Goal: Task Accomplishment & Management: Use online tool/utility

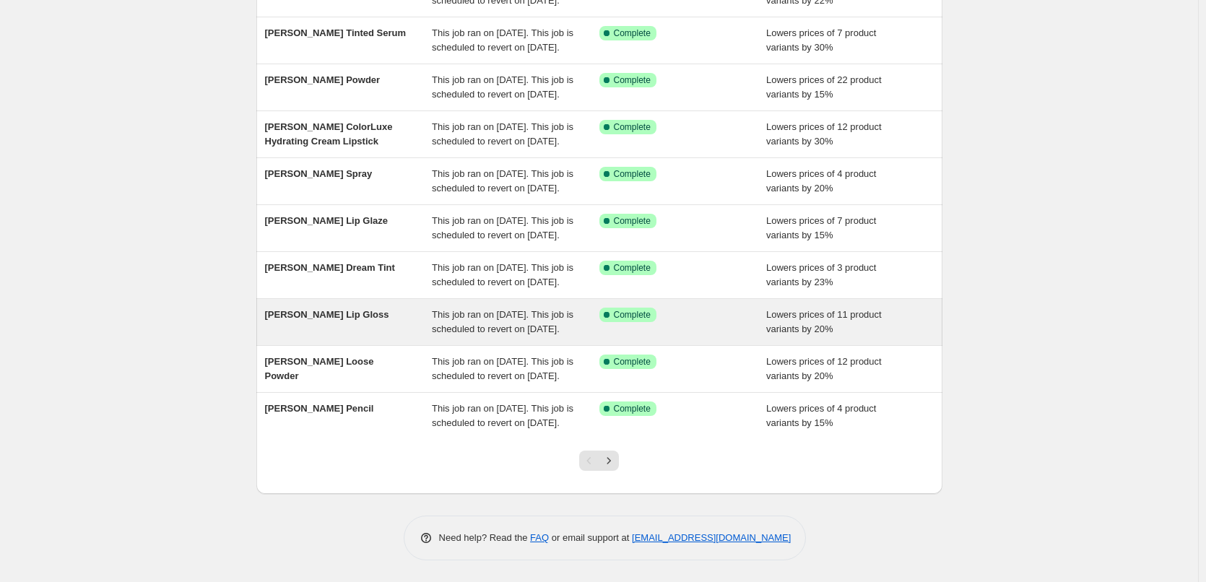
scroll to position [306, 0]
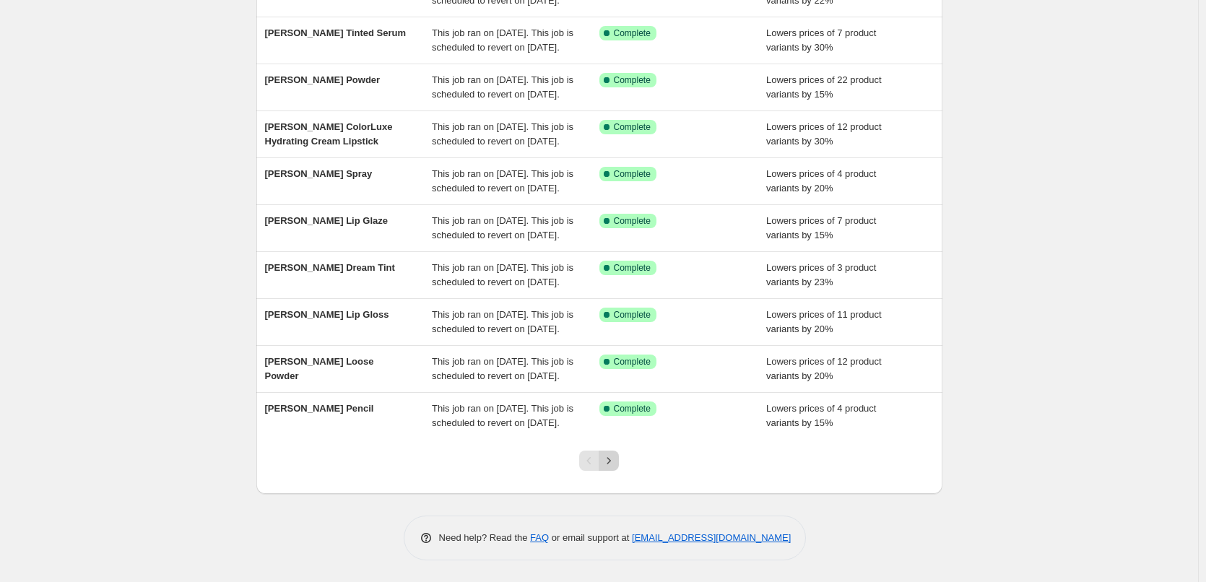
click at [611, 461] on icon "Next" at bounding box center [608, 460] width 14 height 14
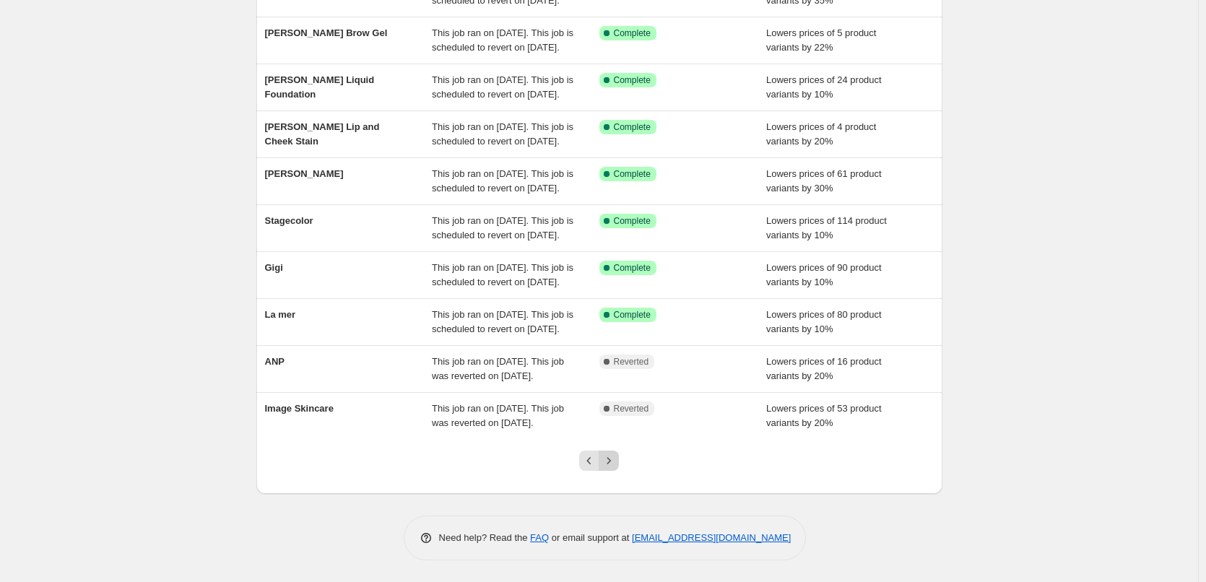
click at [611, 461] on icon "Next" at bounding box center [608, 460] width 14 height 14
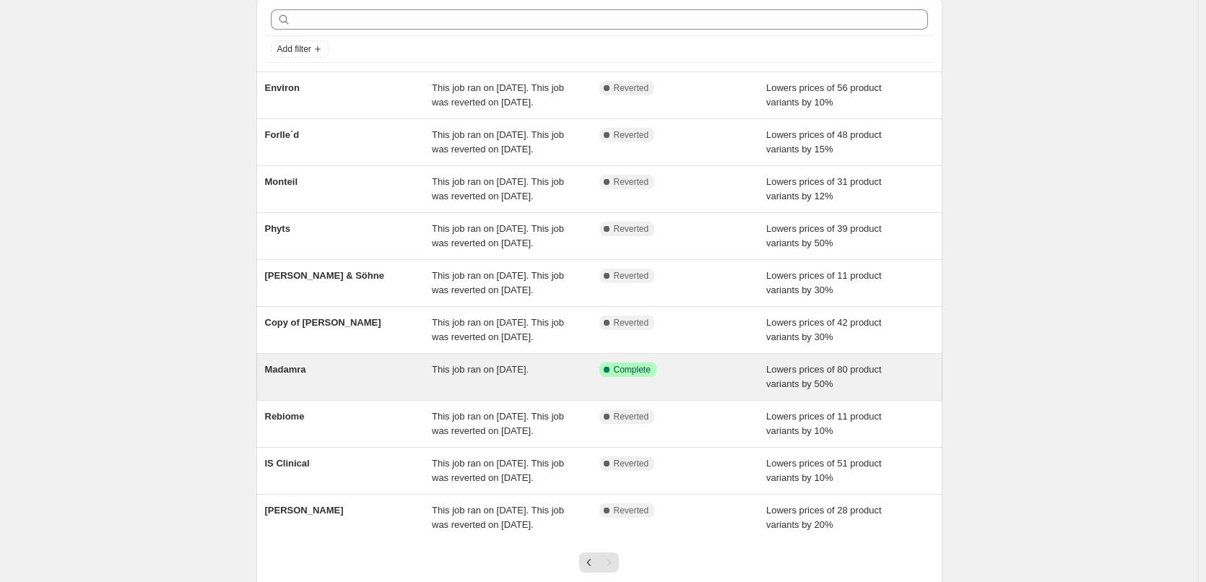
scroll to position [32, 0]
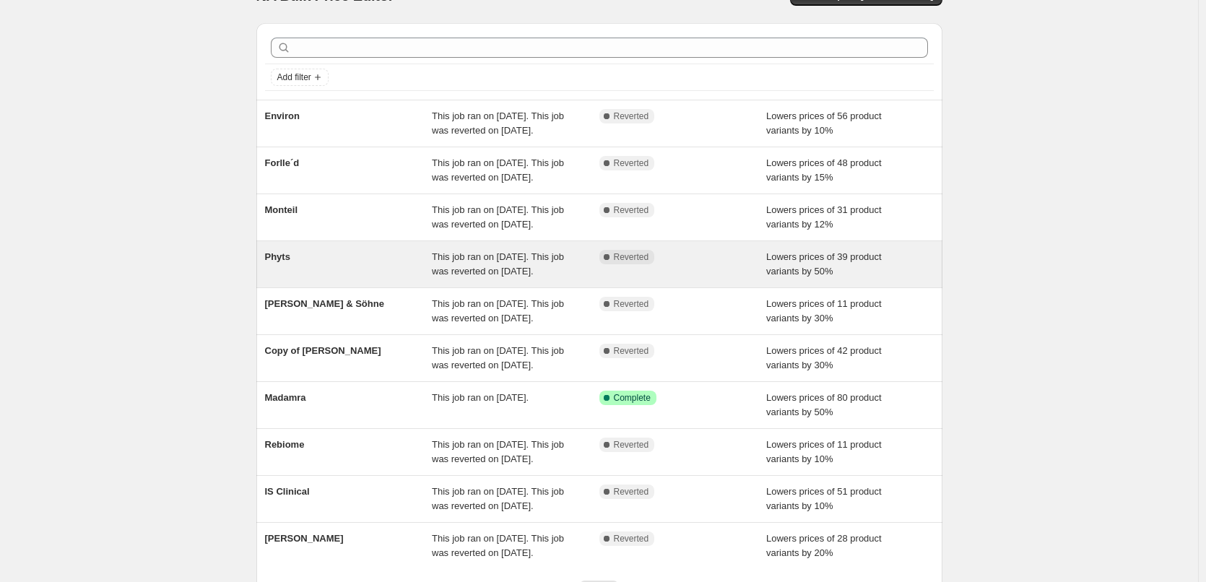
click at [518, 276] on span "This job ran on [DATE]. This job was reverted on [DATE]." at bounding box center [498, 263] width 132 height 25
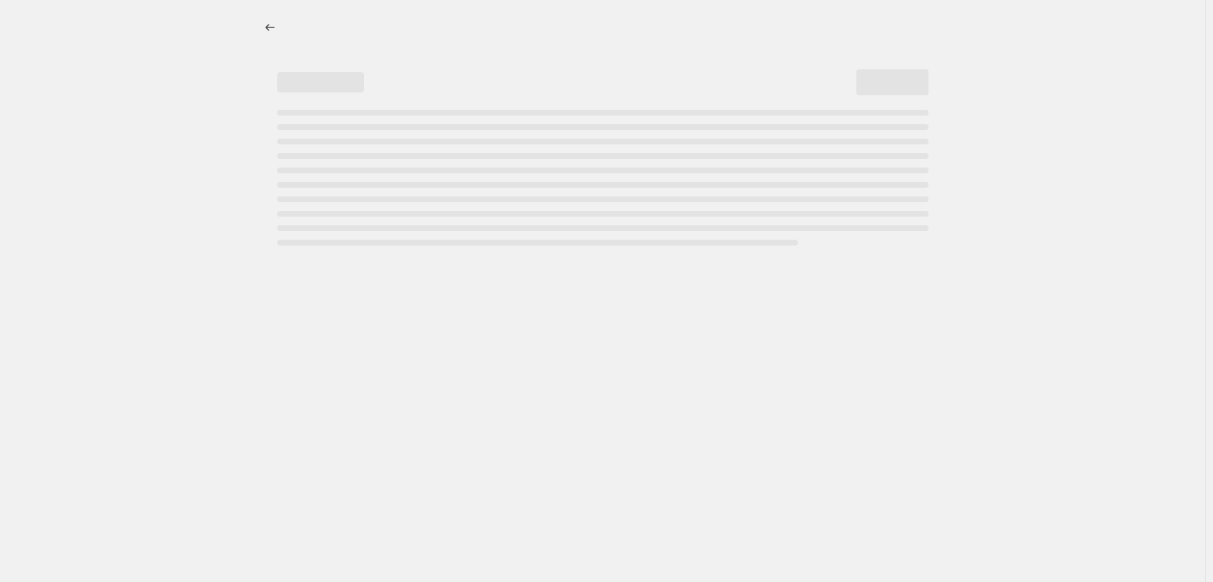
select select "percentage"
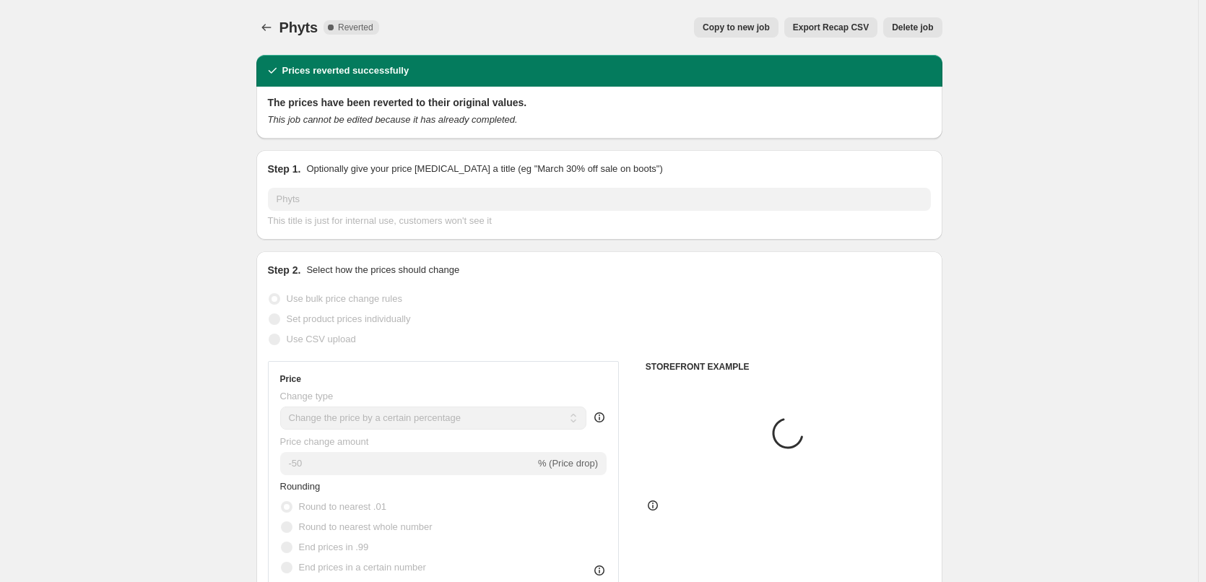
select select "vendor"
click at [731, 27] on span "Copy to new job" at bounding box center [735, 28] width 67 height 12
select select "percentage"
select select "vendor"
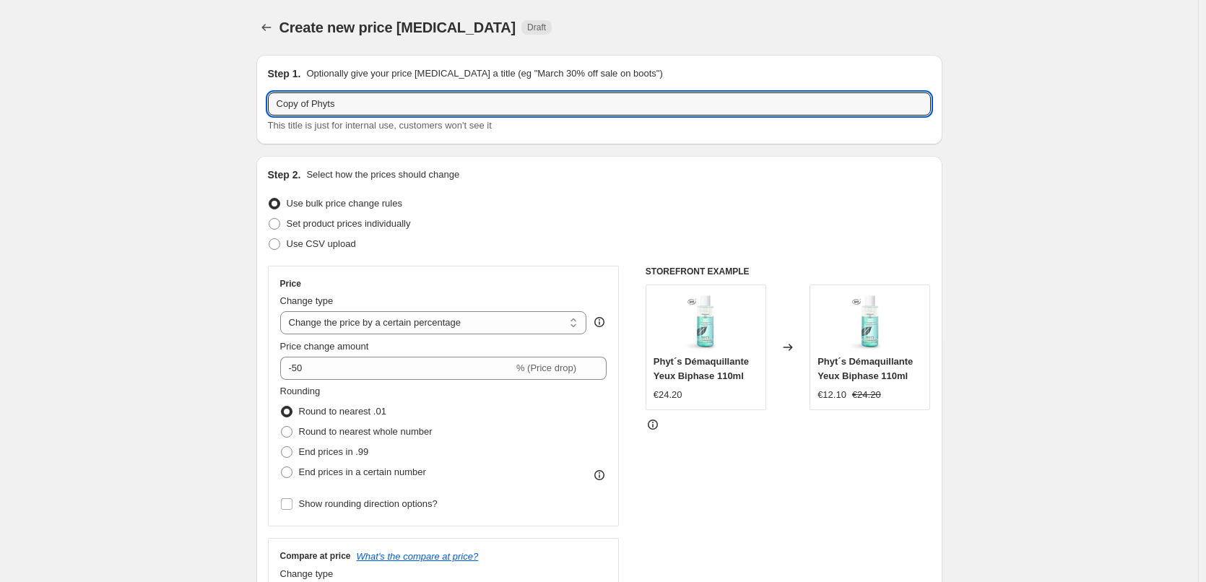
drag, startPoint x: 313, startPoint y: 108, endPoint x: 113, endPoint y: 66, distance: 203.4
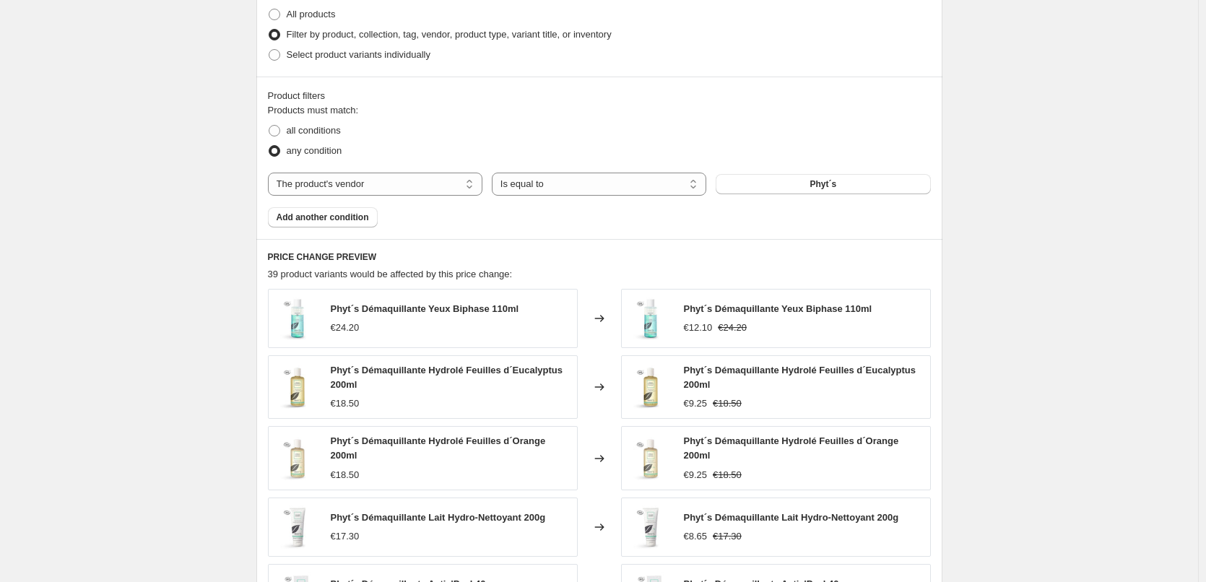
scroll to position [1034, 0]
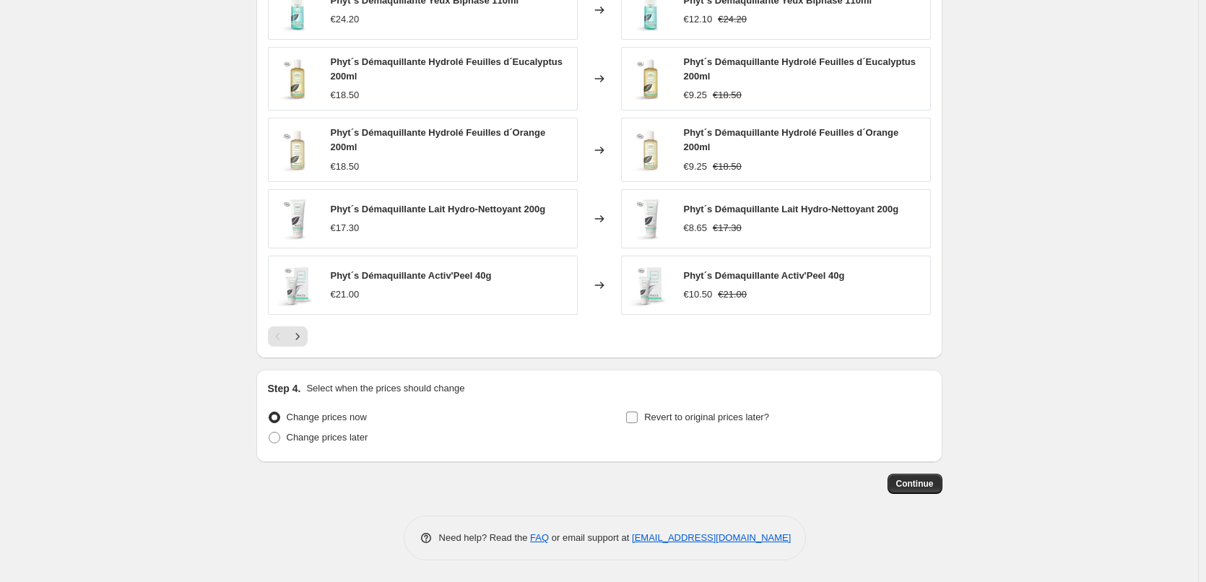
type input "Phyts"
click at [701, 414] on span "Revert to original prices later?" at bounding box center [706, 416] width 125 height 11
click at [637, 414] on input "Revert to original prices later?" at bounding box center [632, 417] width 12 height 12
checkbox input "true"
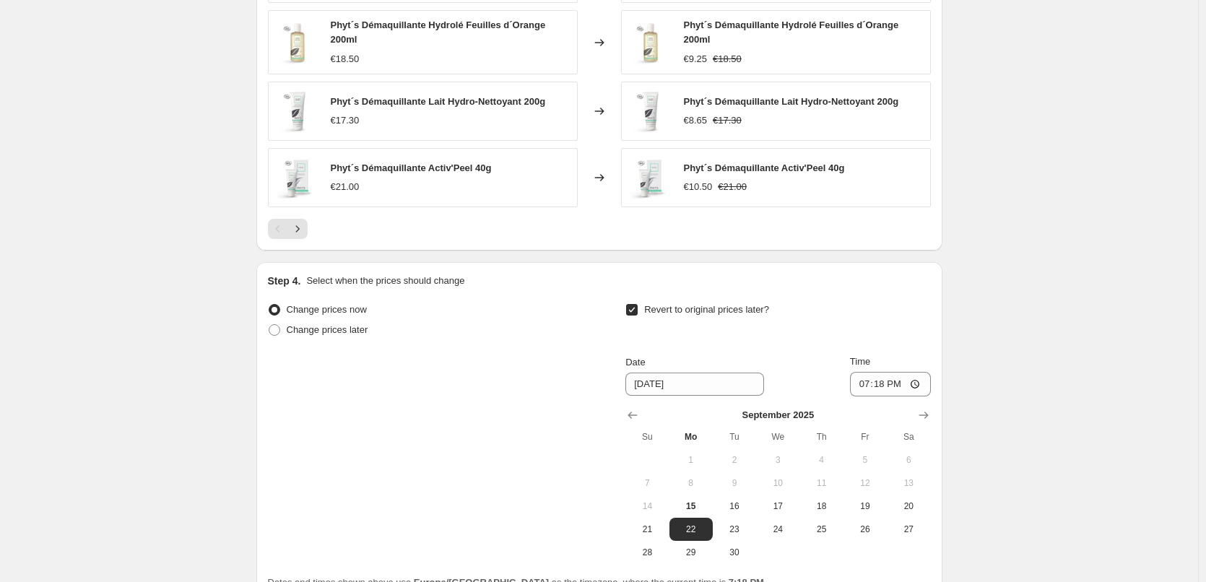
scroll to position [1281, 0]
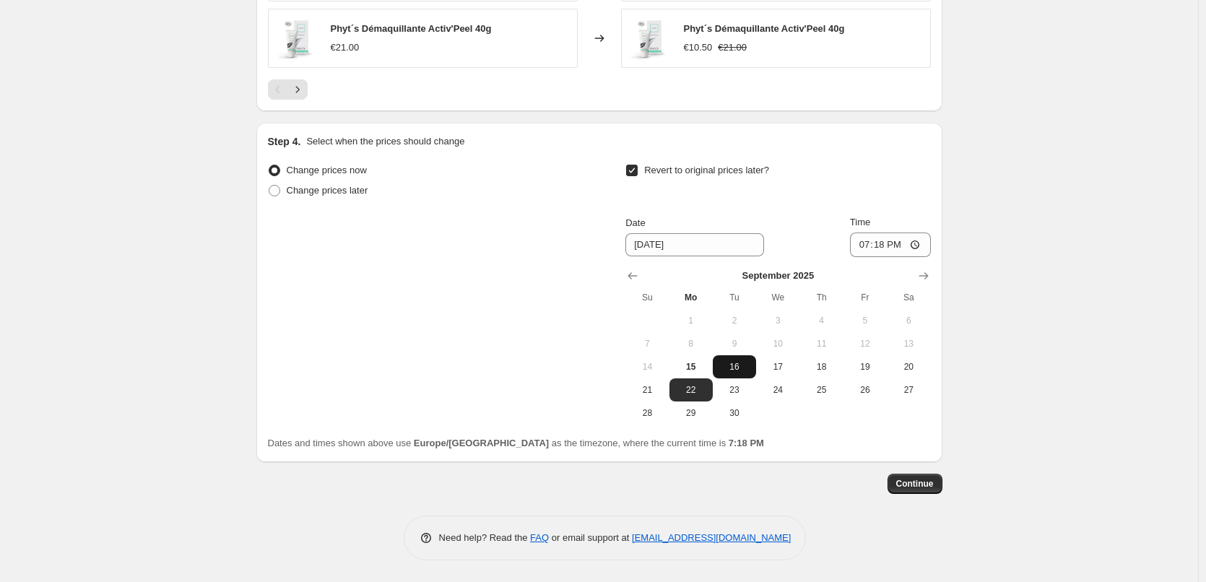
click at [740, 365] on span "16" at bounding box center [734, 367] width 32 height 12
type input "[DATE]"
click at [866, 244] on input "19:18" at bounding box center [890, 244] width 81 height 25
click at [920, 243] on input "15:00" at bounding box center [890, 244] width 81 height 25
type input "03:00"
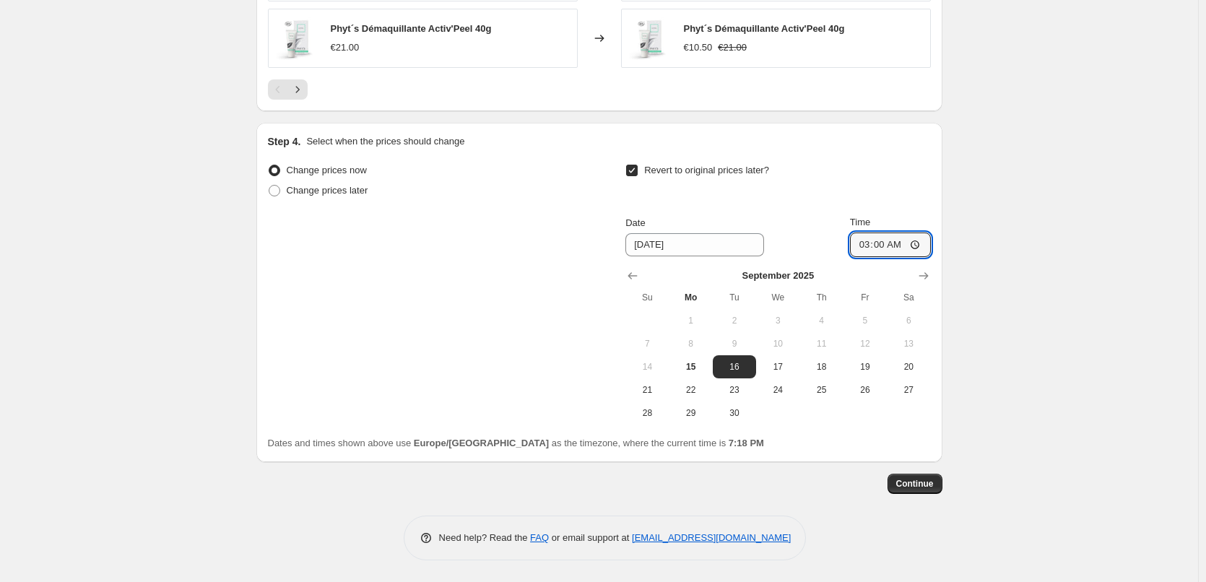
click at [928, 484] on span "Continue" at bounding box center [915, 484] width 38 height 12
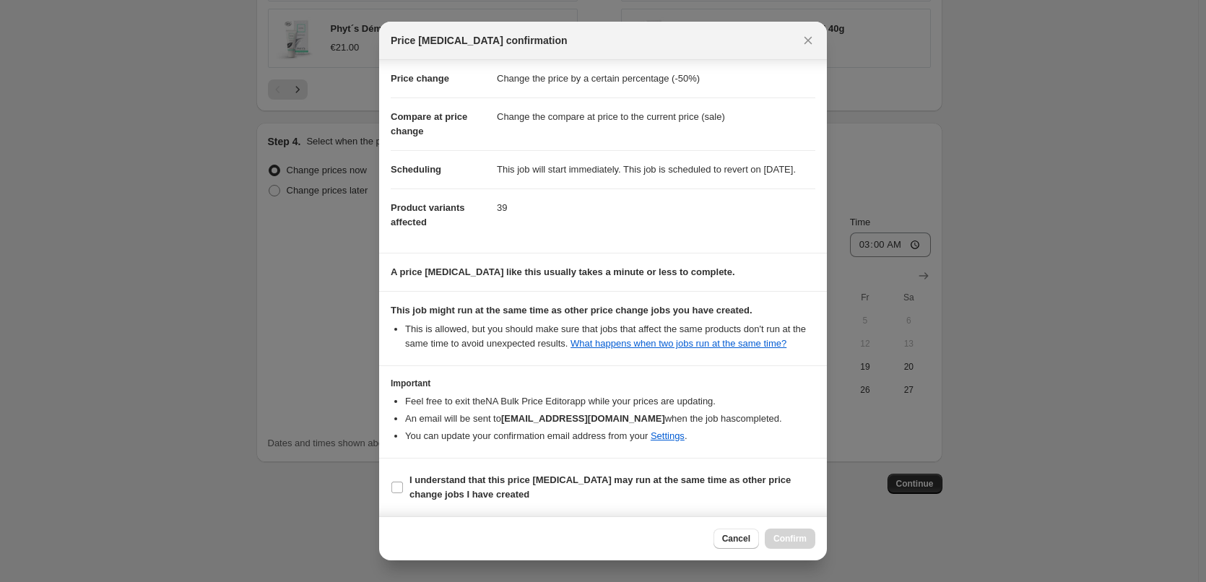
scroll to position [40, 0]
click at [442, 491] on b "I understand that this price [MEDICAL_DATA] may run at the same time as other p…" at bounding box center [599, 486] width 381 height 25
click at [403, 491] on input "I understand that this price [MEDICAL_DATA] may run at the same time as other p…" at bounding box center [397, 487] width 12 height 12
checkbox input "true"
click at [795, 536] on span "Confirm" at bounding box center [789, 539] width 33 height 12
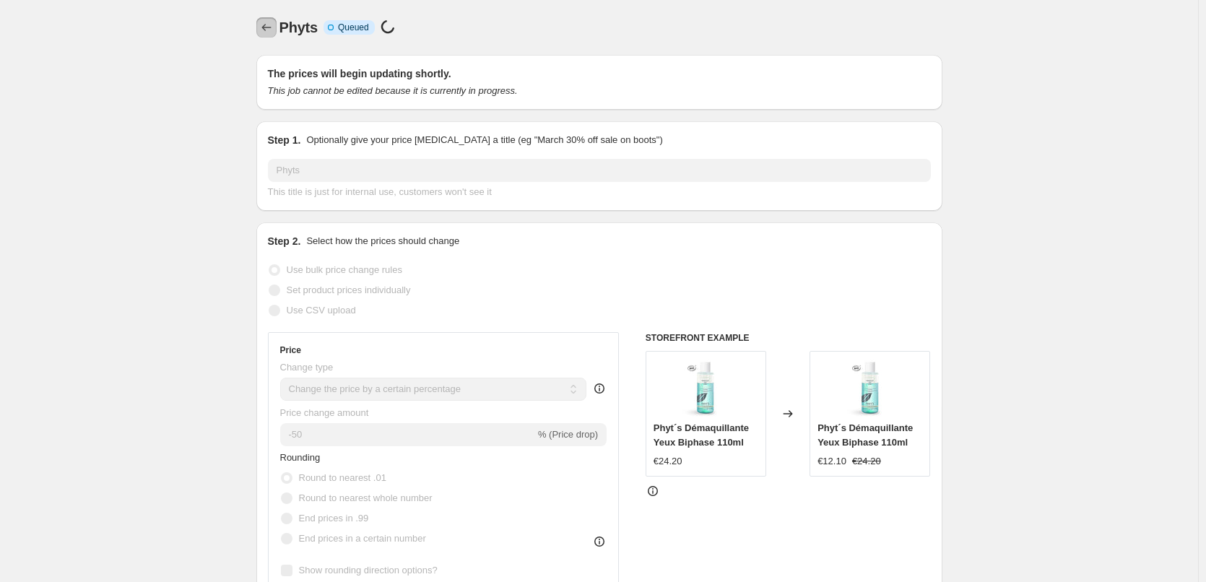
click at [263, 25] on icon "Price change jobs" at bounding box center [266, 27] width 14 height 14
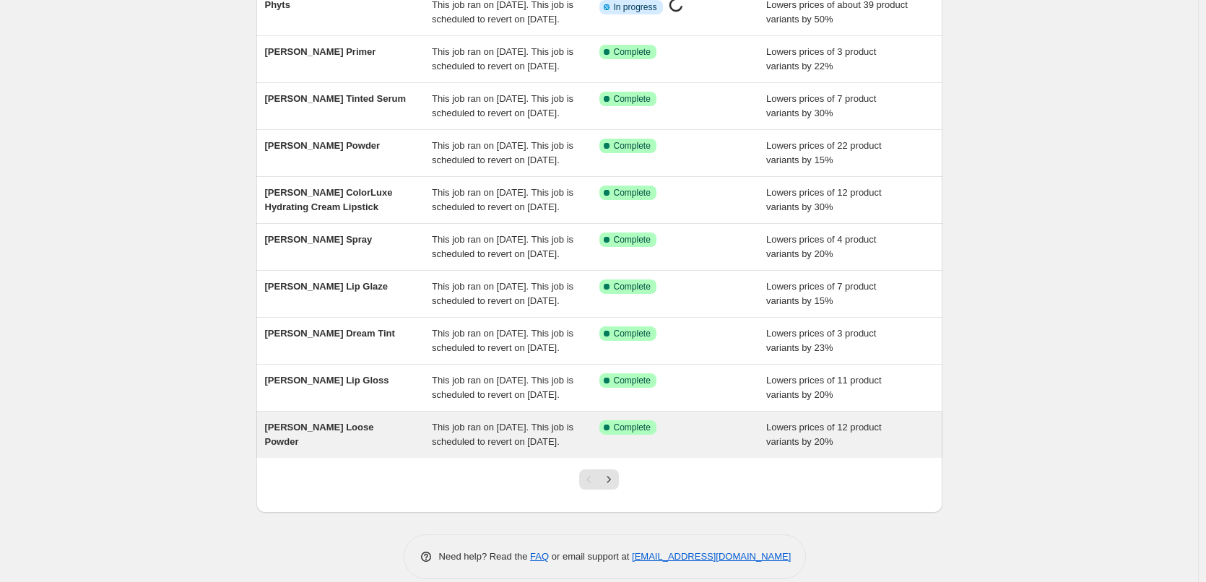
scroll to position [306, 0]
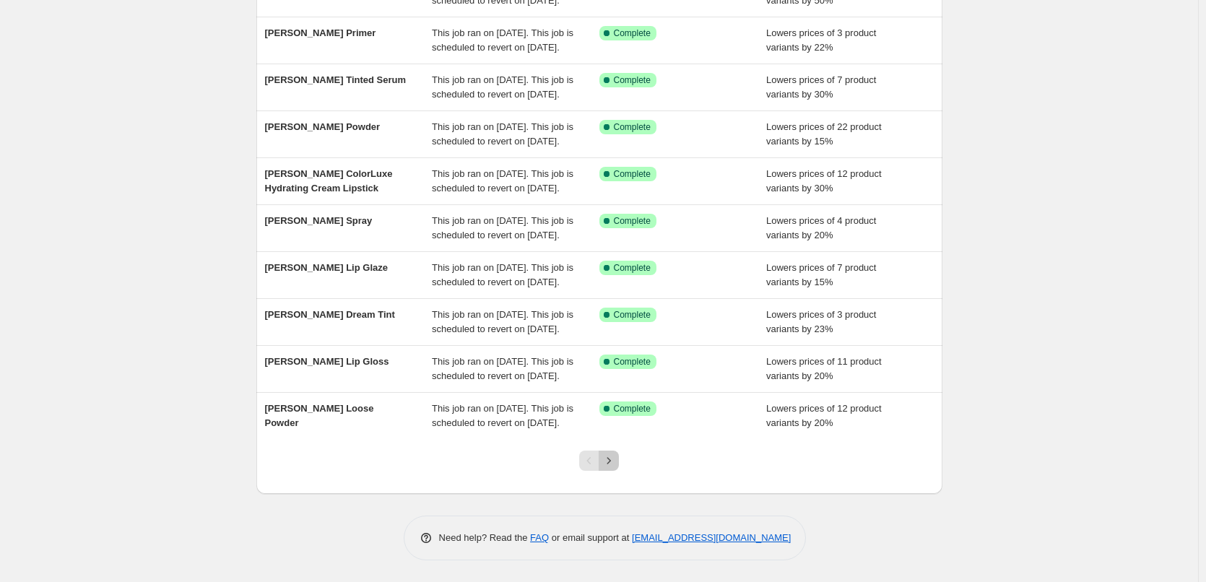
click at [610, 458] on icon "Next" at bounding box center [608, 460] width 14 height 14
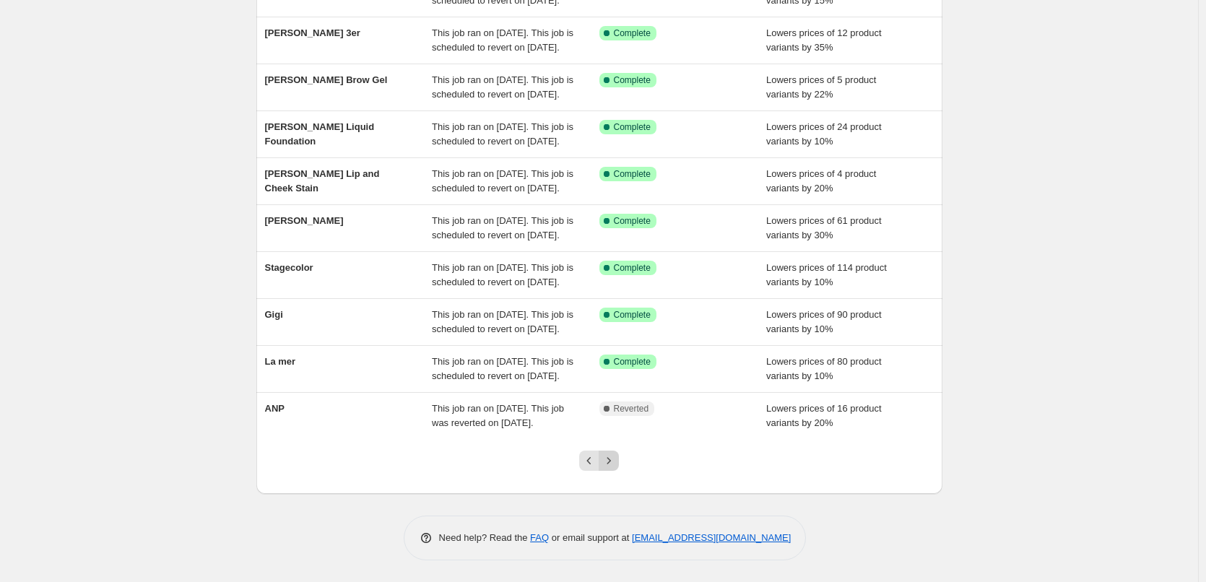
click at [614, 468] on button "Next" at bounding box center [608, 460] width 20 height 20
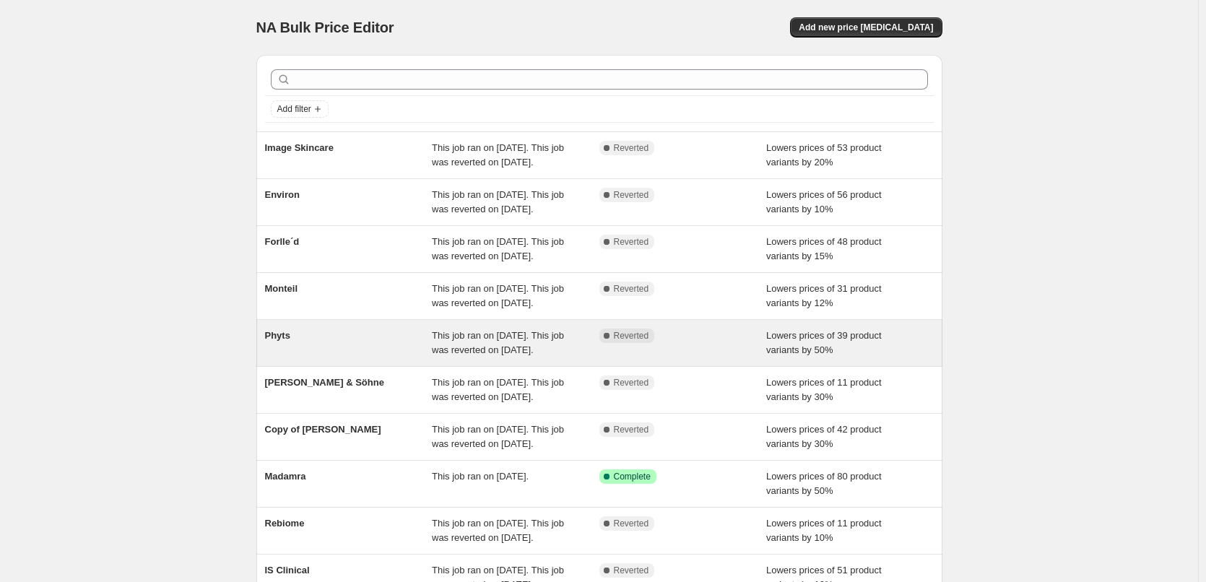
click at [518, 357] on div "This job ran on [DATE]. This job was reverted on [DATE]." at bounding box center [515, 342] width 167 height 29
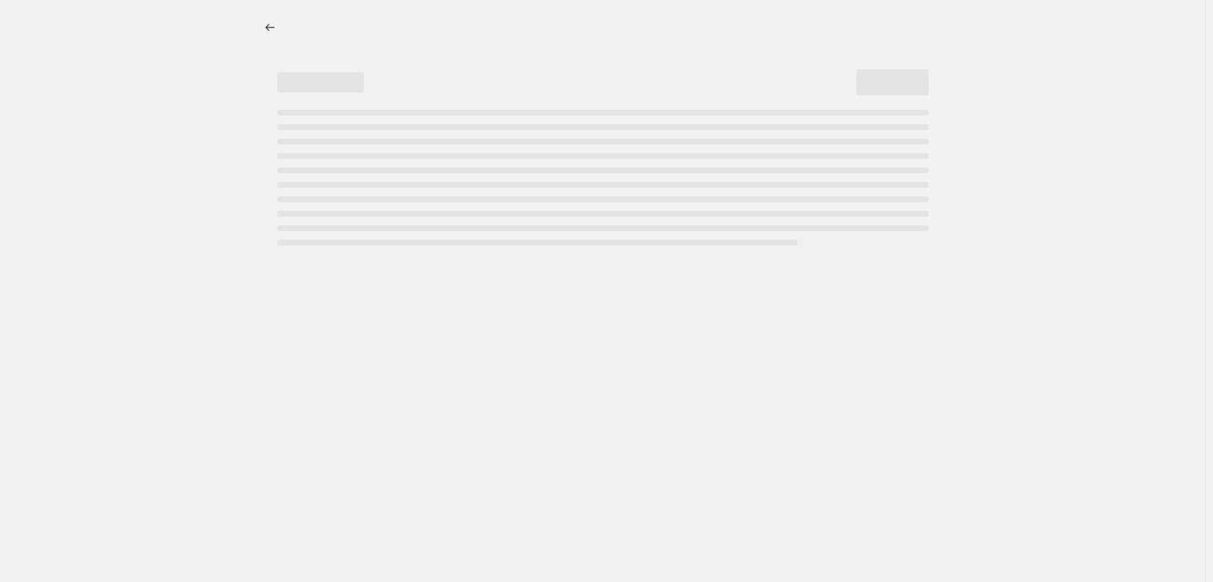
select select "percentage"
select select "vendor"
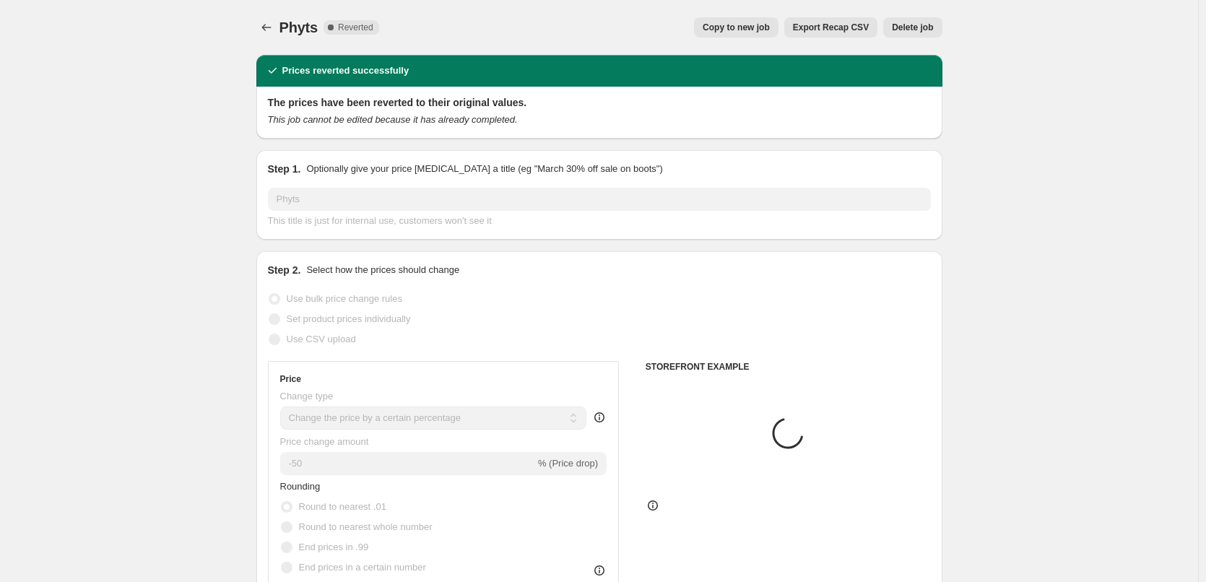
click at [900, 26] on span "Delete job" at bounding box center [912, 28] width 41 height 12
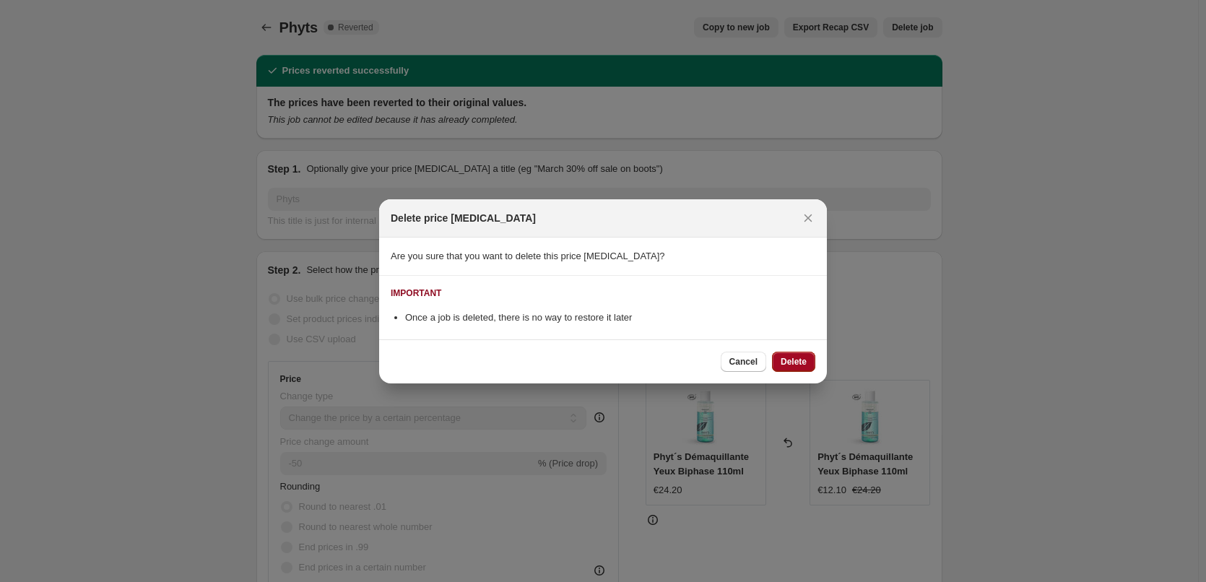
click at [789, 359] on span "Delete" at bounding box center [793, 362] width 26 height 12
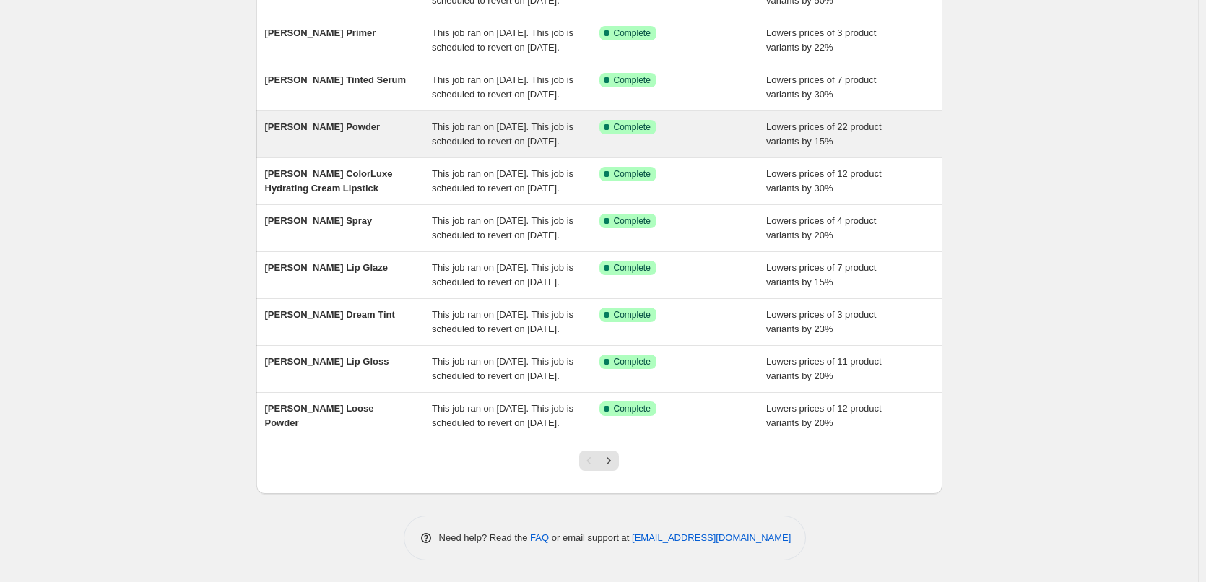
scroll to position [306, 0]
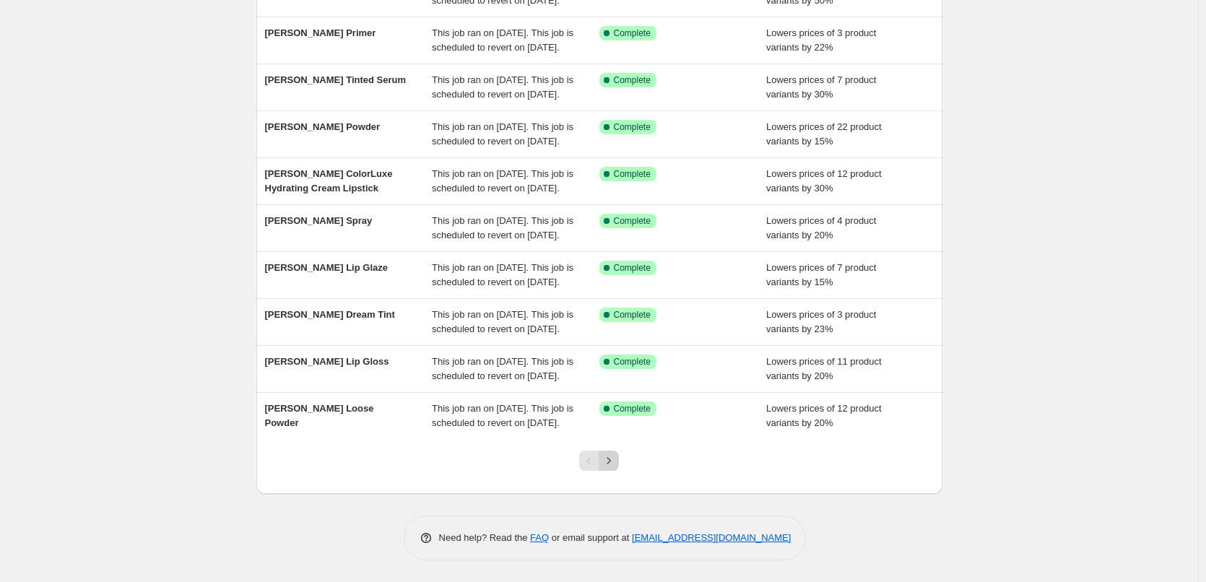
click at [619, 461] on button "Next" at bounding box center [608, 460] width 20 height 20
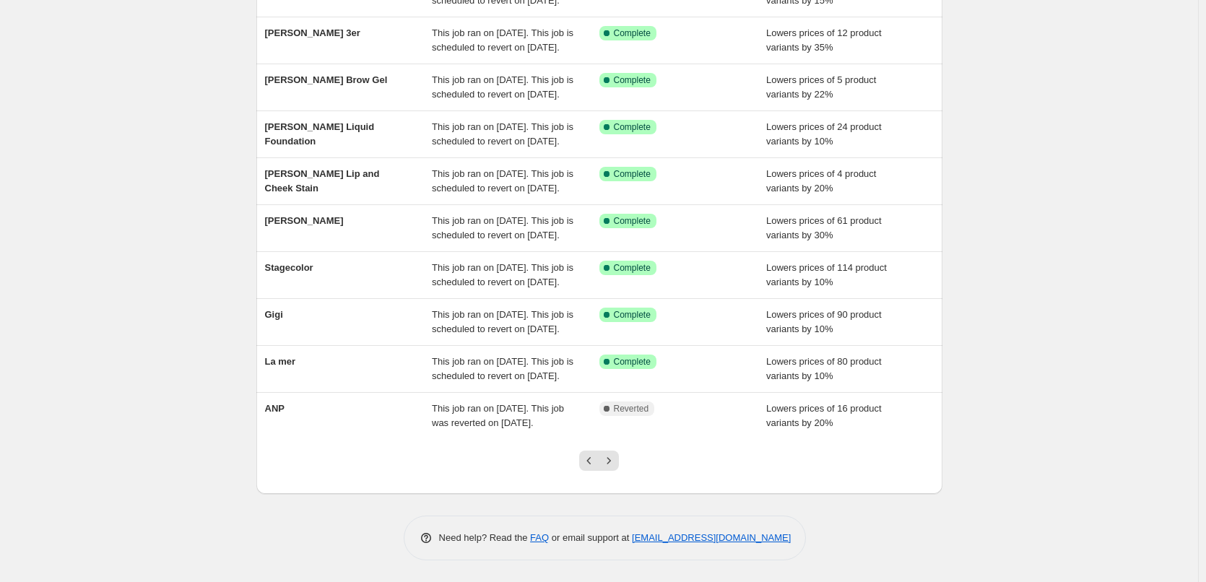
click at [622, 461] on div at bounding box center [599, 466] width 58 height 55
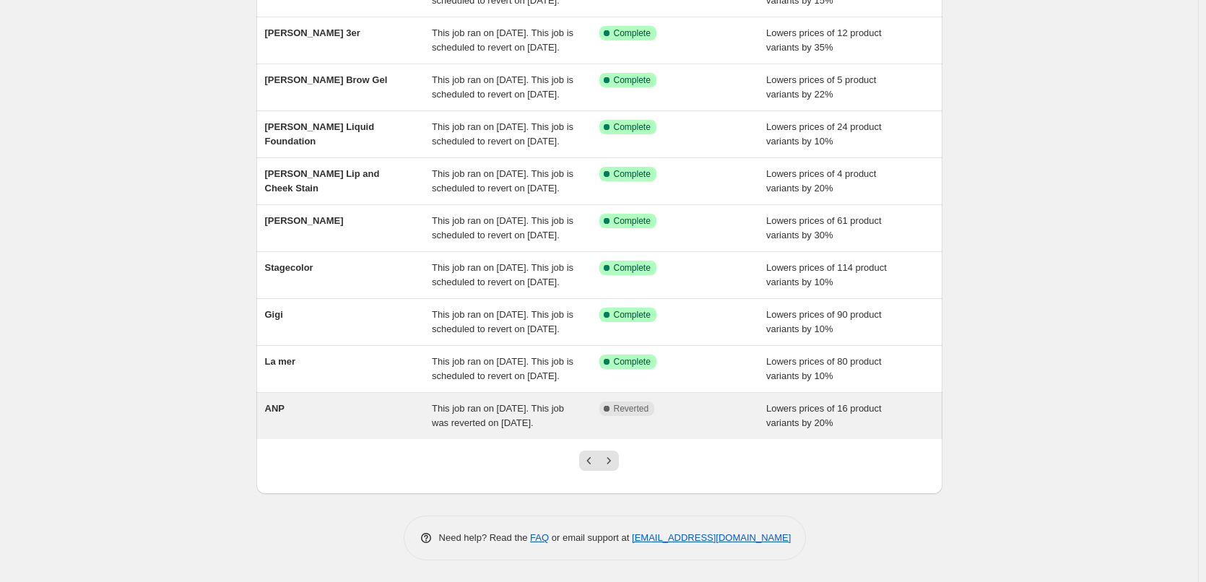
click at [574, 401] on div "This job ran on [DATE]. This job was reverted on [DATE]." at bounding box center [515, 415] width 167 height 29
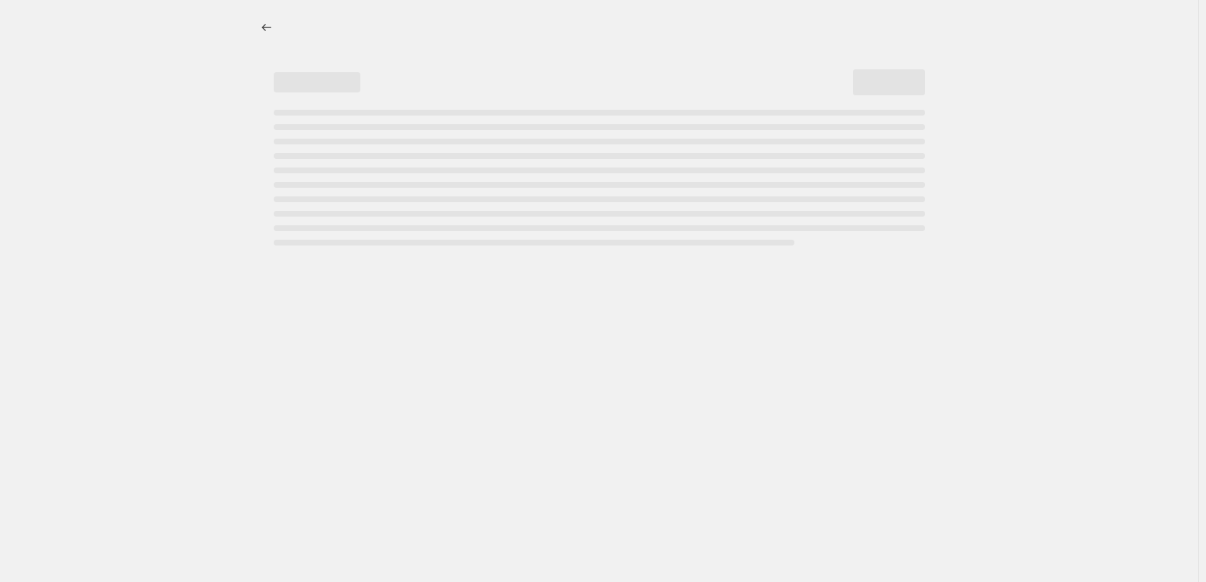
select select "percentage"
select select "vendor"
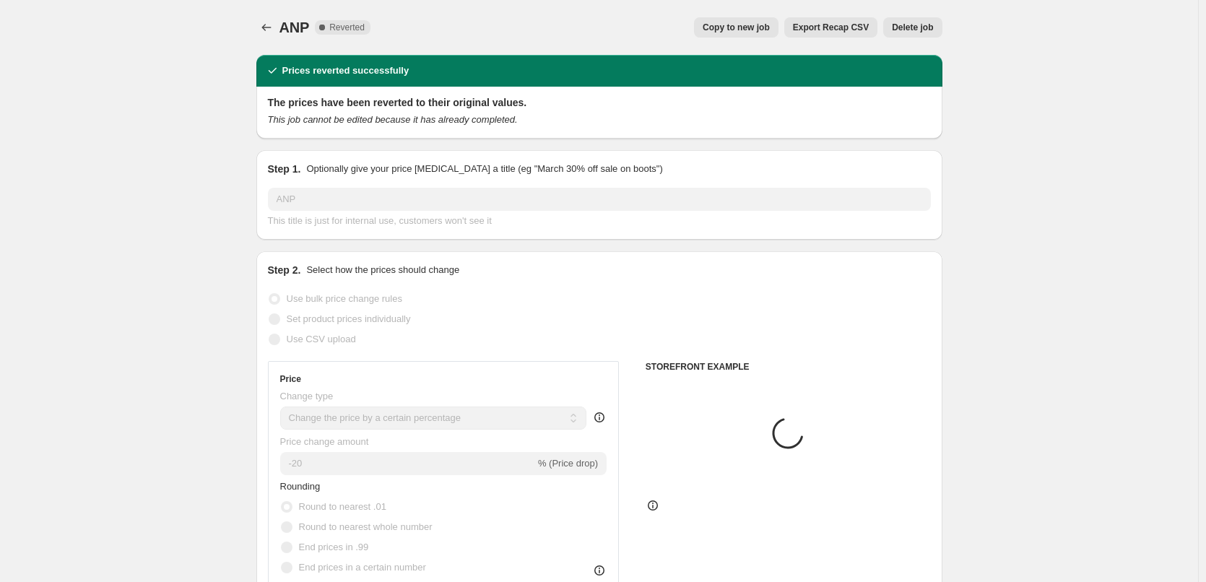
click at [724, 30] on span "Copy to new job" at bounding box center [735, 28] width 67 height 12
select select "percentage"
select select "vendor"
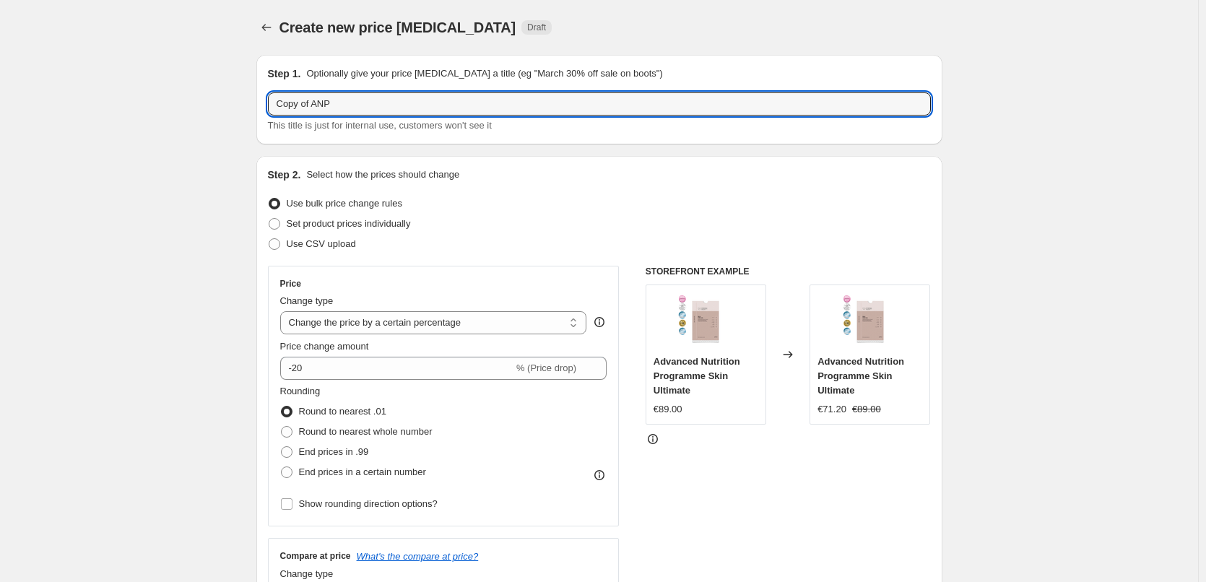
drag, startPoint x: 311, startPoint y: 103, endPoint x: 120, endPoint y: 103, distance: 191.3
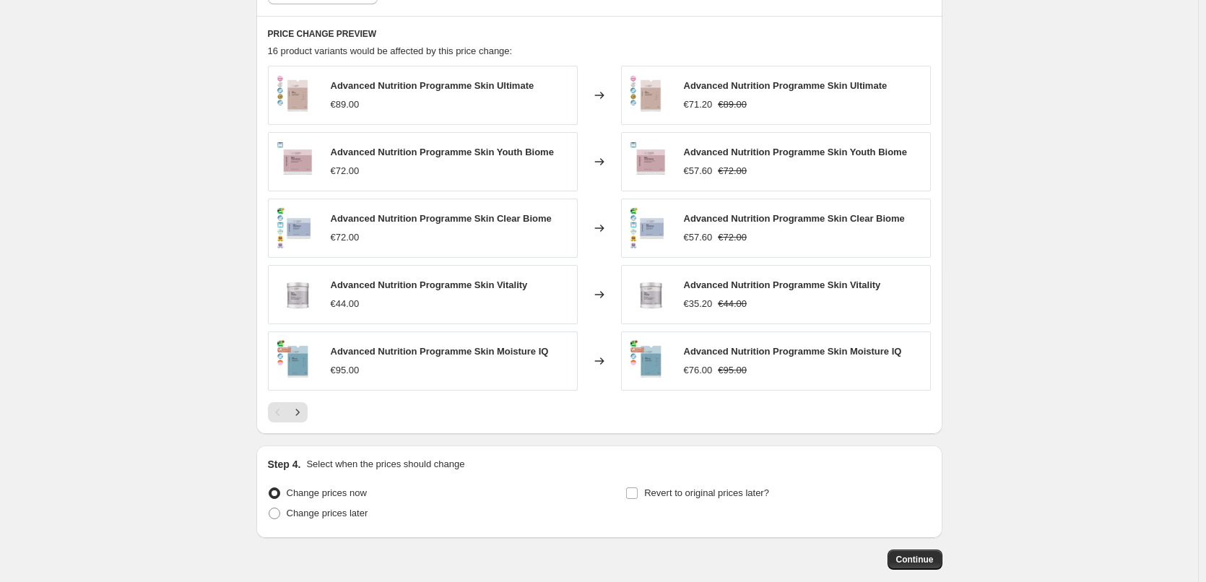
scroll to position [1024, 0]
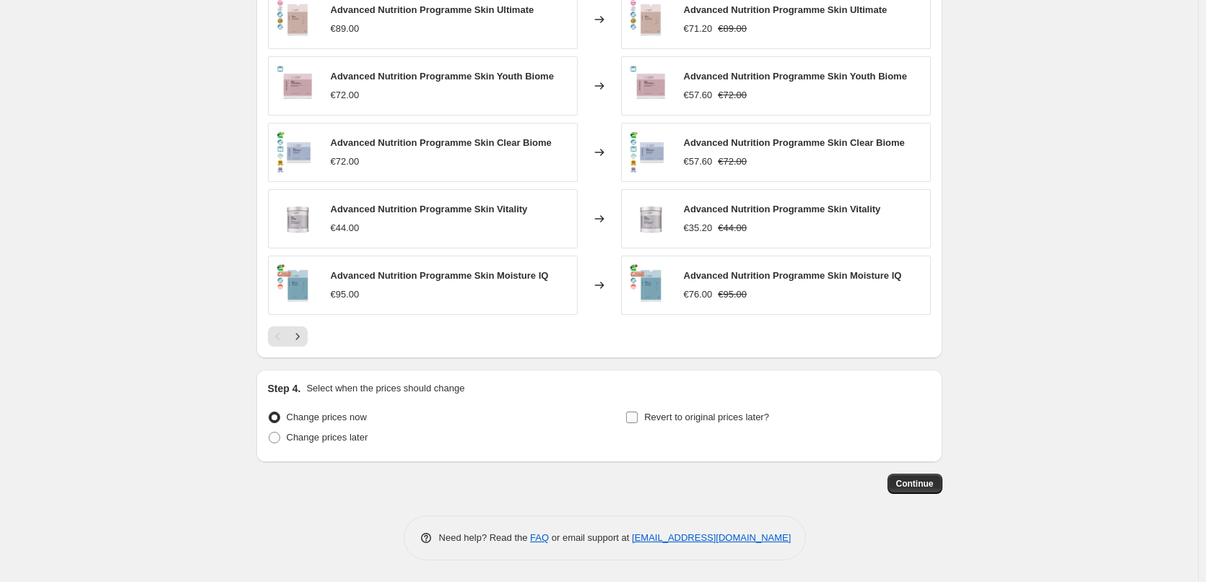
type input "ANP"
click at [668, 424] on label "Revert to original prices later?" at bounding box center [697, 417] width 144 height 20
click at [637, 423] on input "Revert to original prices later?" at bounding box center [632, 417] width 12 height 12
checkbox input "true"
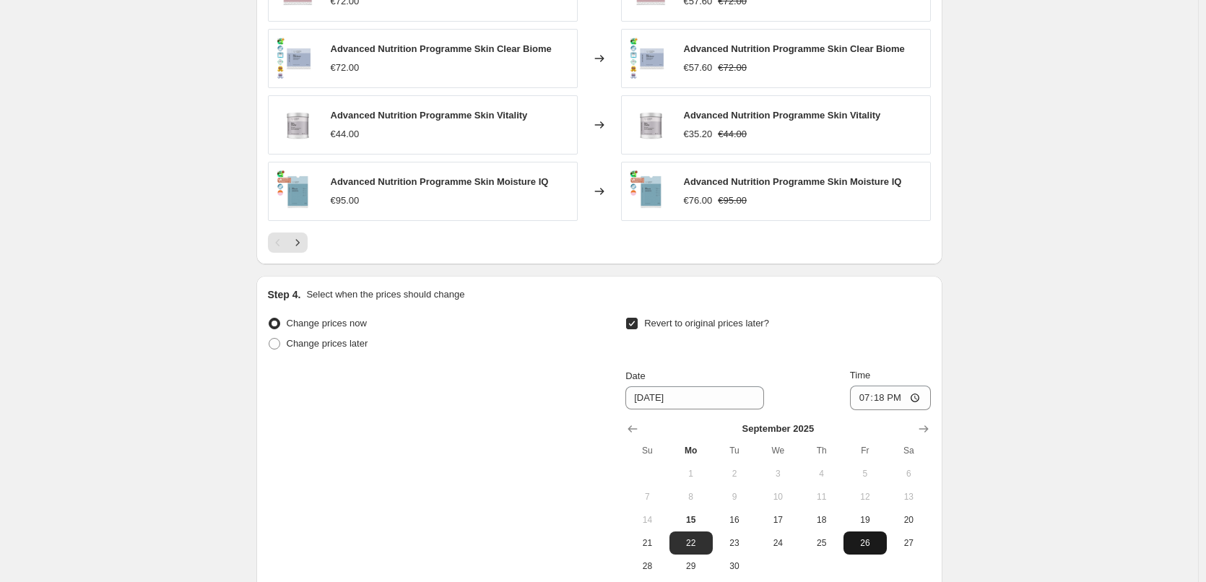
scroll to position [1271, 0]
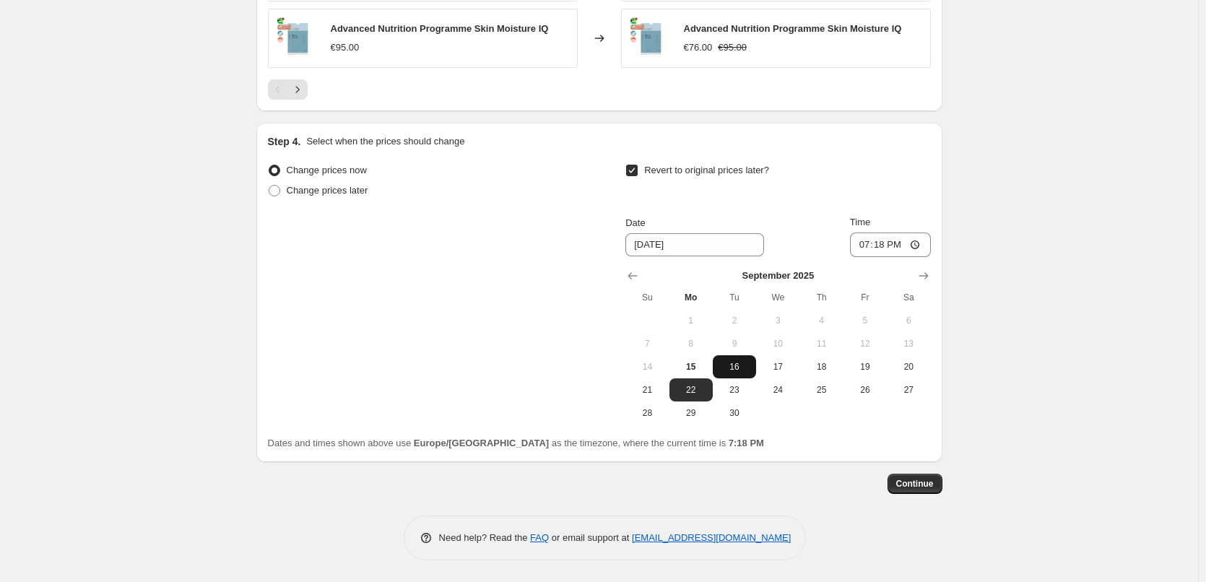
click at [731, 370] on span "16" at bounding box center [734, 367] width 32 height 12
type input "[DATE]"
click at [868, 249] on input "19:18" at bounding box center [890, 244] width 81 height 25
click at [916, 245] on input "15:00" at bounding box center [890, 244] width 81 height 25
type input "03:00"
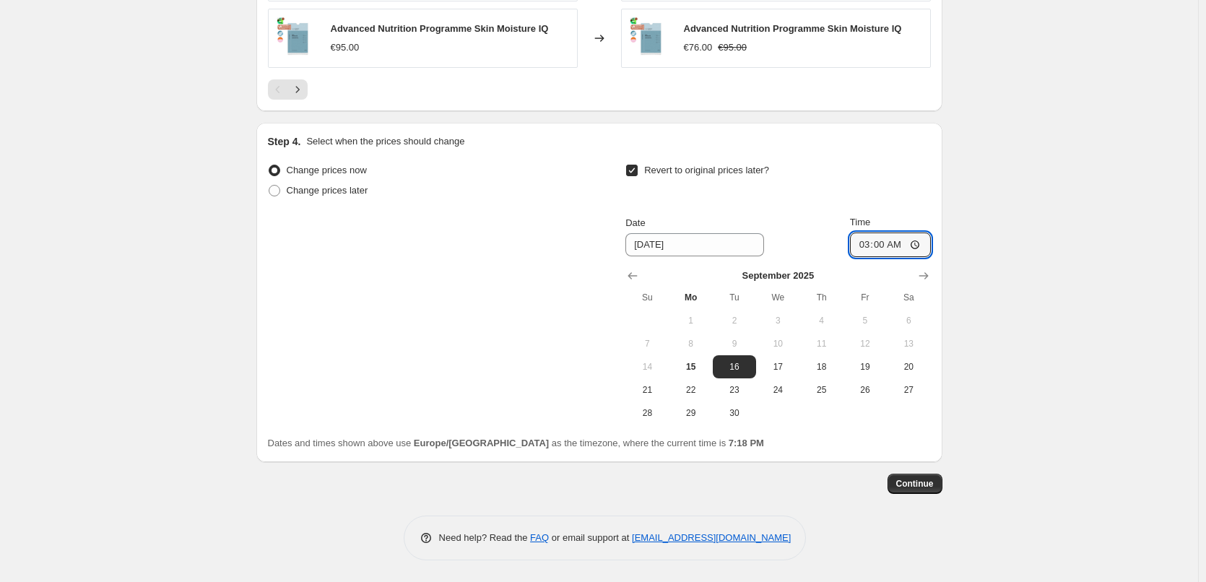
click at [910, 479] on span "Continue" at bounding box center [915, 484] width 38 height 12
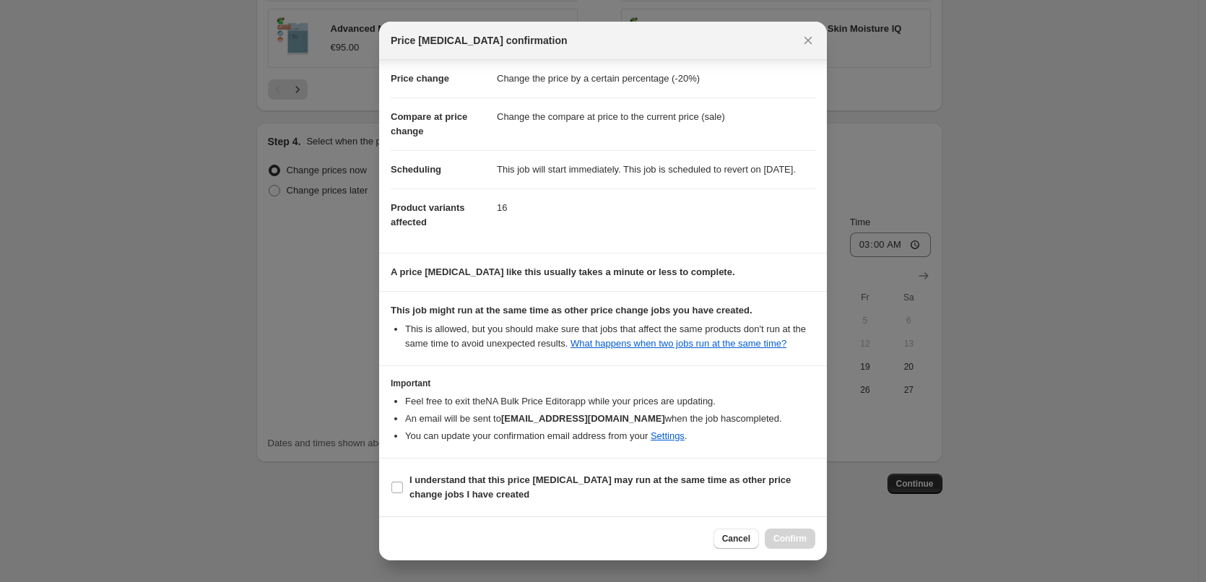
scroll to position [40, 0]
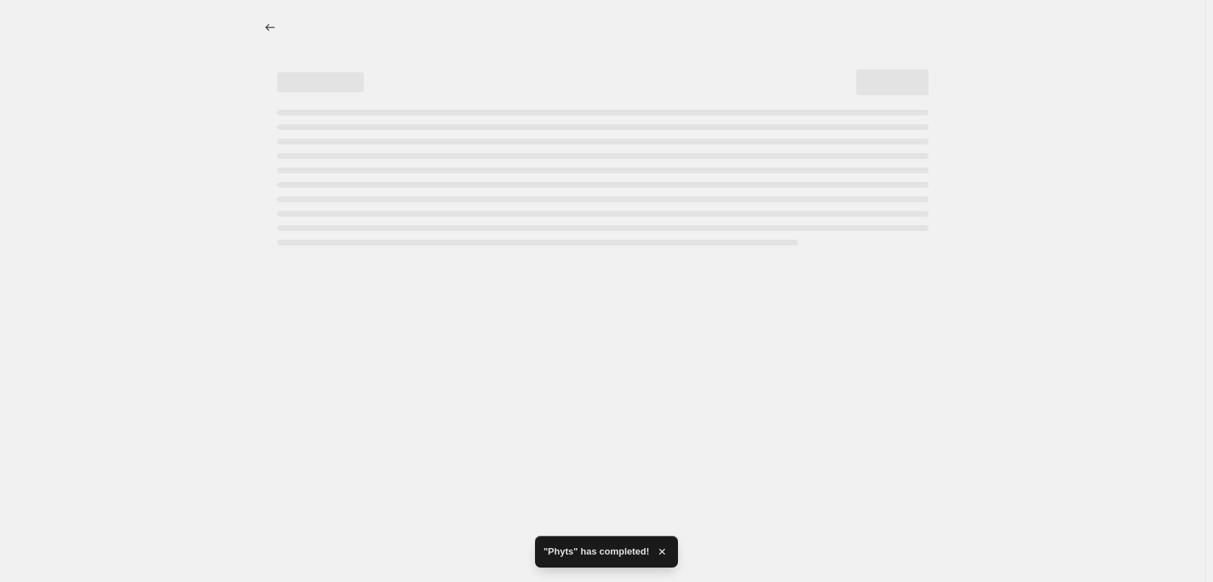
select select "percentage"
select select "vendor"
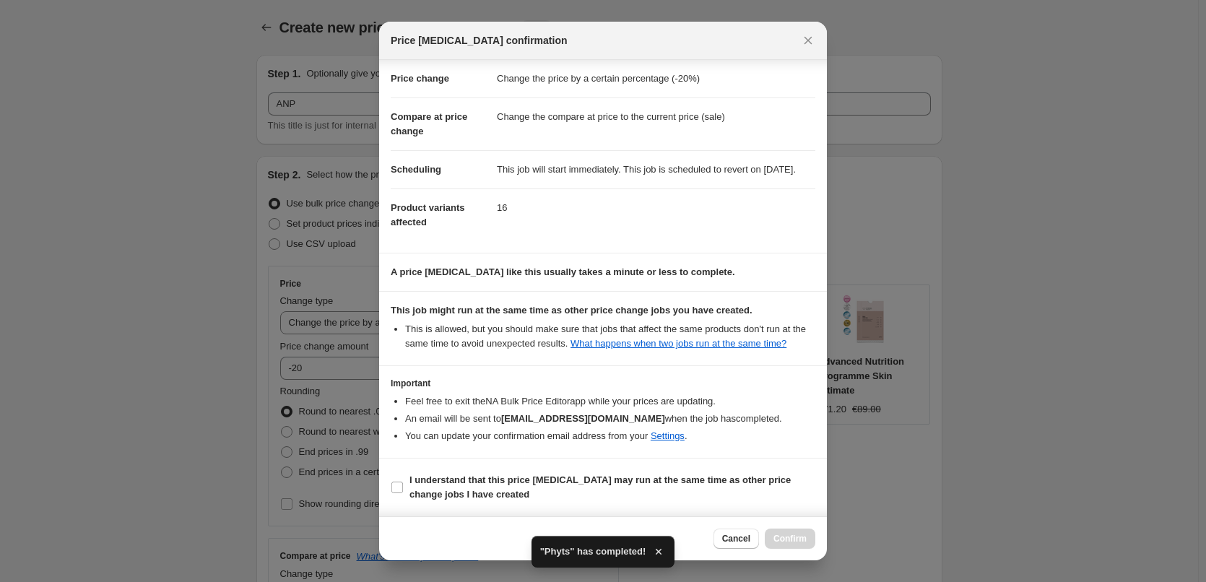
scroll to position [0, 0]
click at [450, 482] on b "I understand that this price [MEDICAL_DATA] may run at the same time as other p…" at bounding box center [599, 486] width 381 height 25
click at [403, 482] on input "I understand that this price [MEDICAL_DATA] may run at the same time as other p…" at bounding box center [397, 487] width 12 height 12
checkbox input "true"
click at [787, 538] on span "Confirm" at bounding box center [789, 539] width 33 height 12
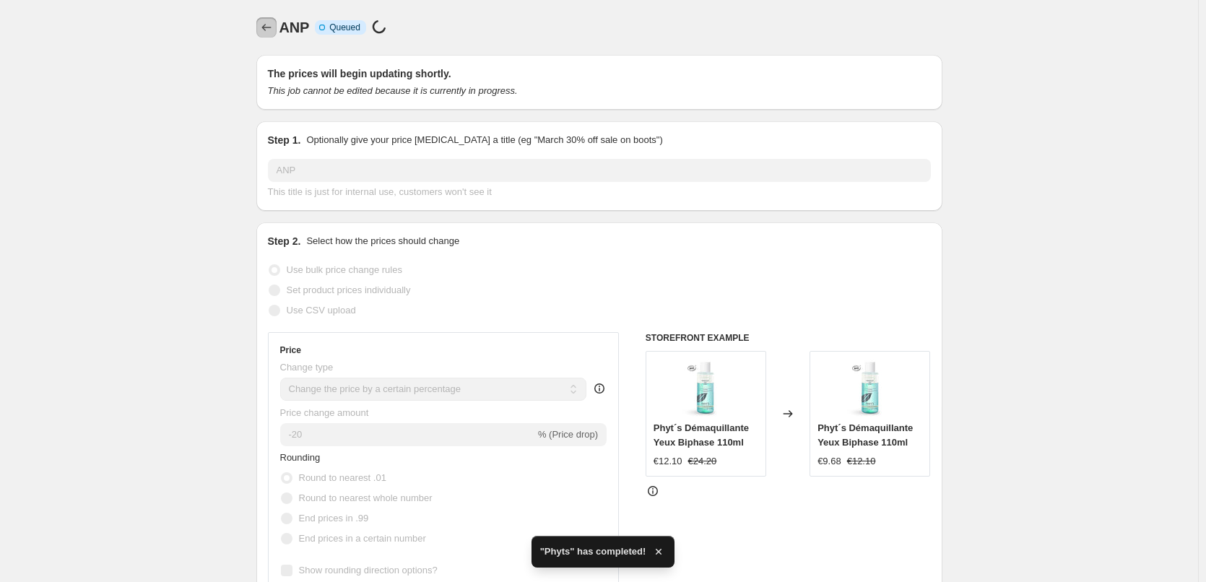
click at [273, 28] on icon "Price change jobs" at bounding box center [266, 27] width 14 height 14
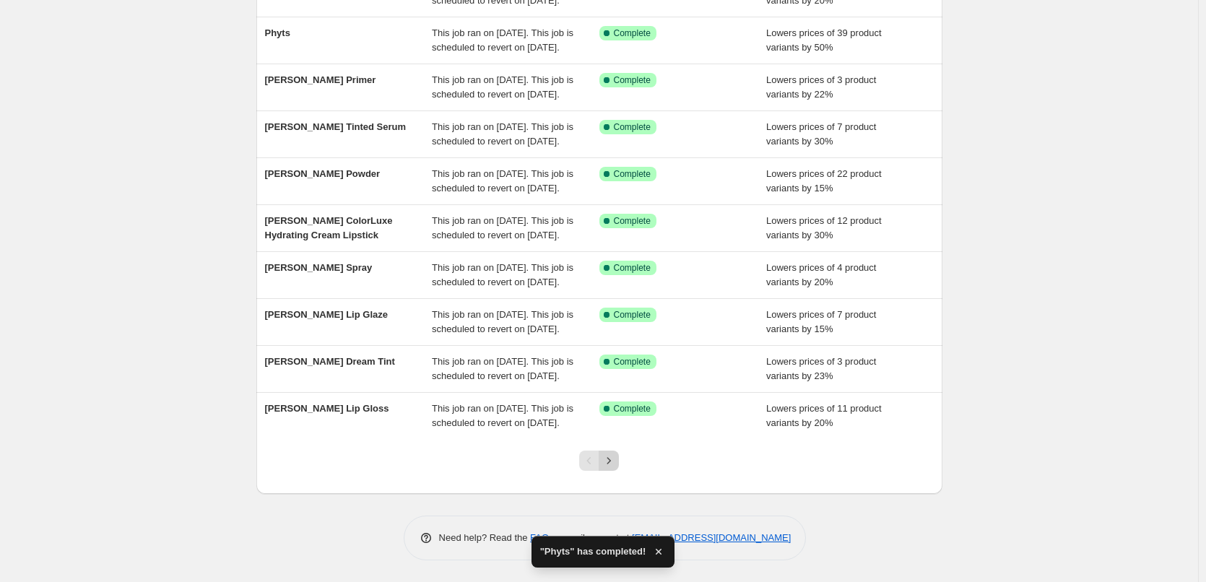
scroll to position [306, 0]
click at [613, 456] on icon "Next" at bounding box center [608, 460] width 14 height 14
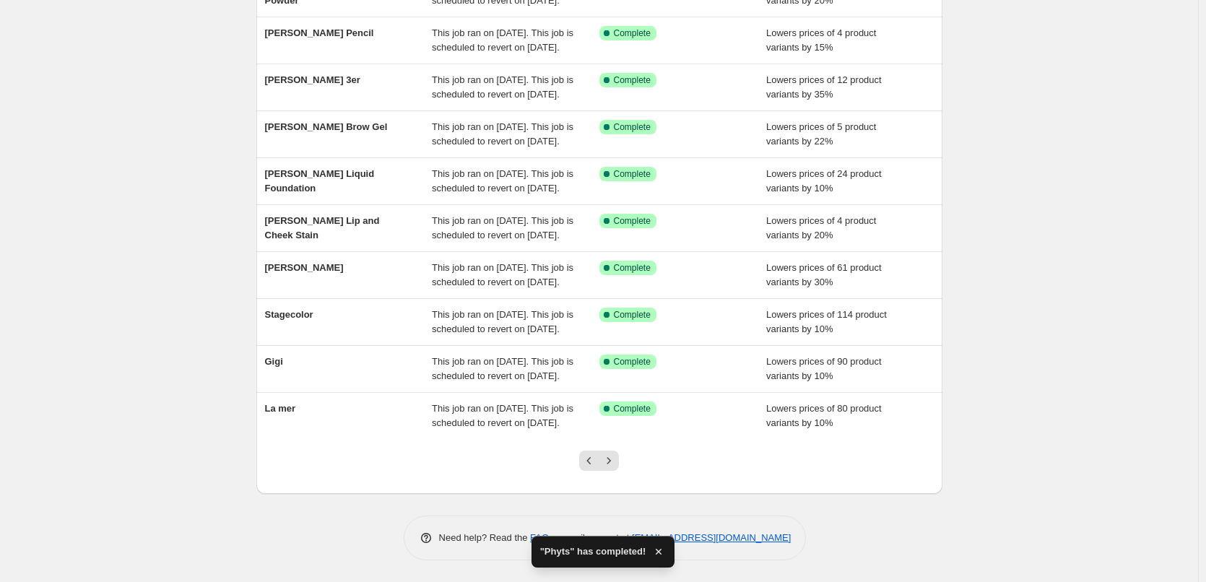
click at [609, 465] on icon "Next" at bounding box center [608, 460] width 14 height 14
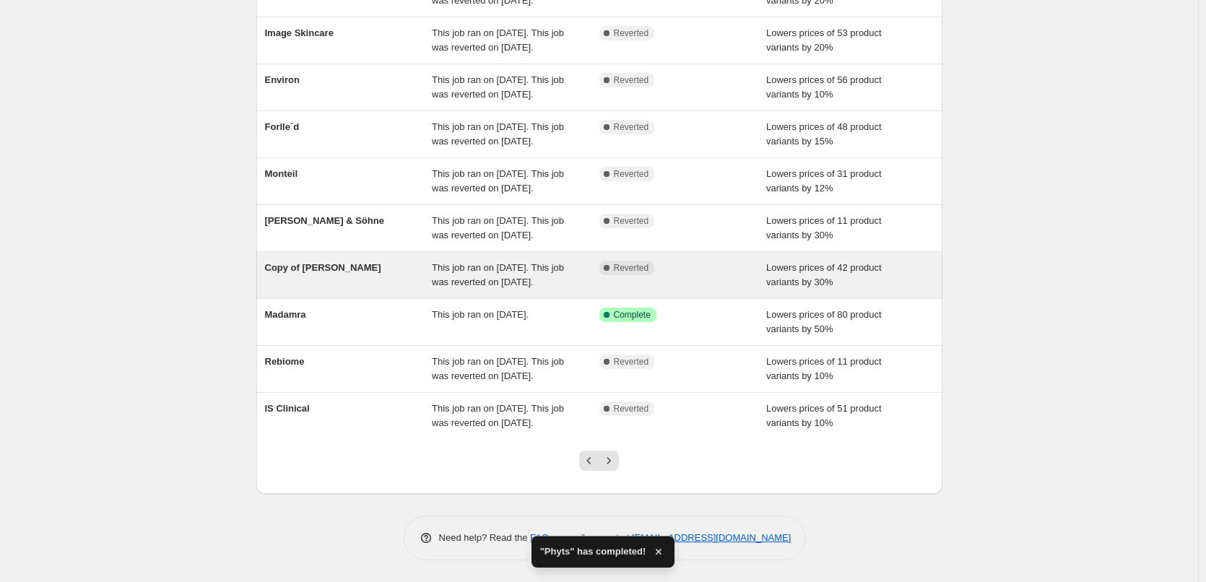
scroll to position [171, 0]
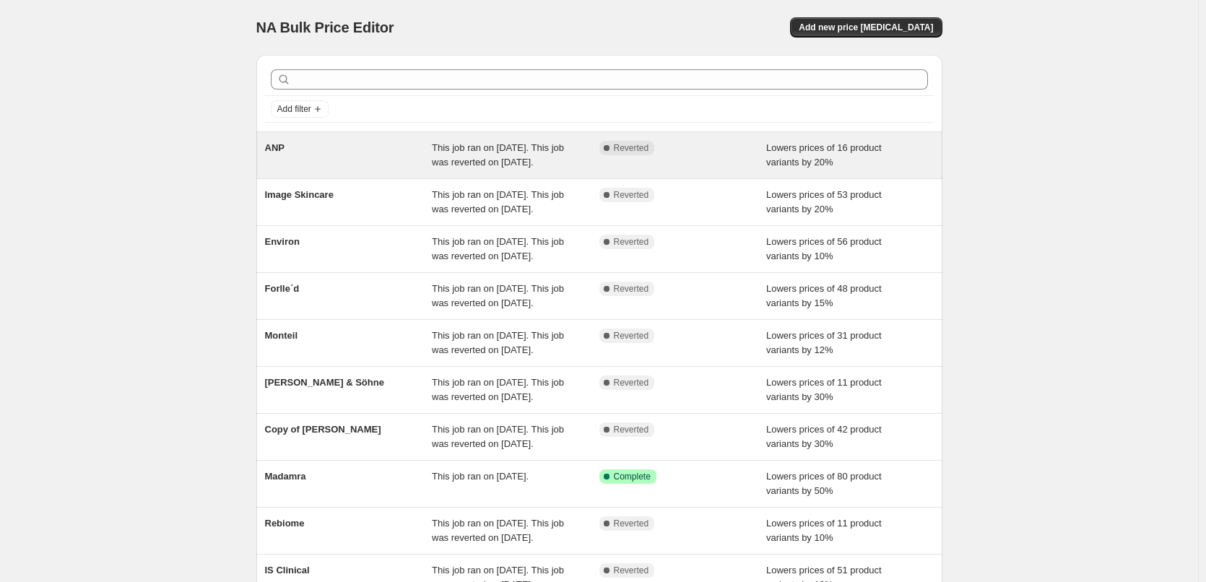
click at [547, 162] on span "This job ran on [DATE]. This job was reverted on [DATE]." at bounding box center [498, 154] width 132 height 25
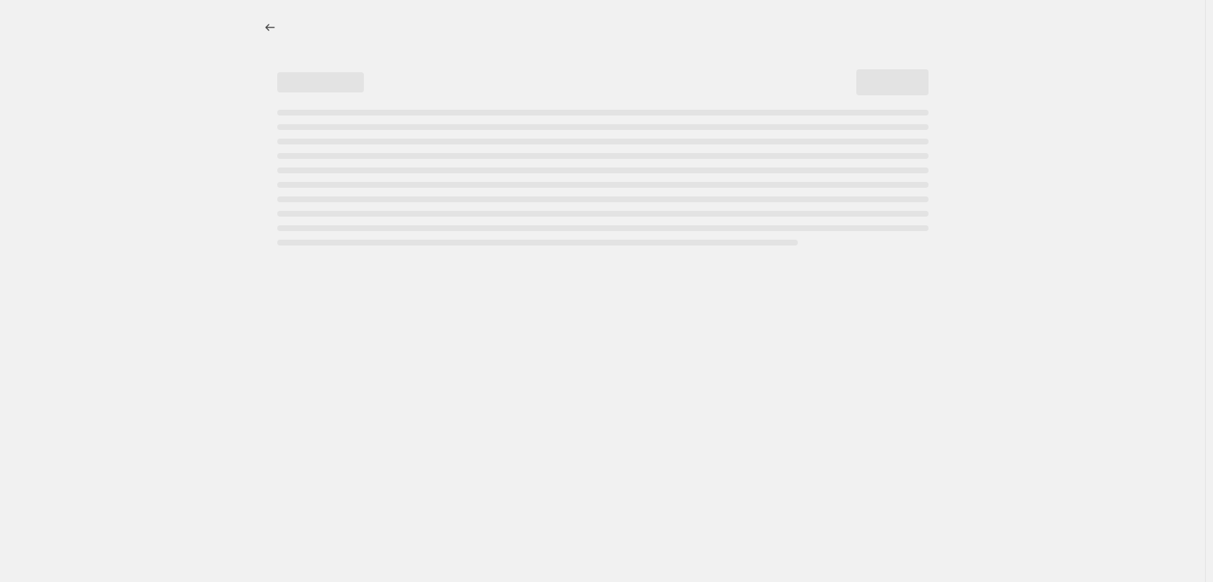
select select "percentage"
select select "vendor"
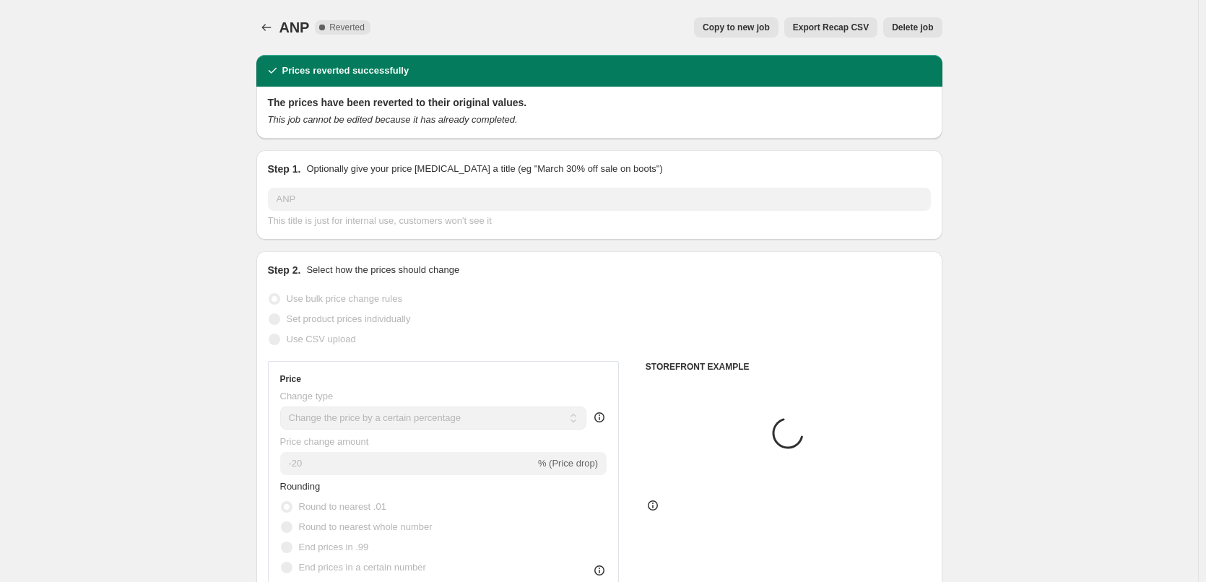
click at [912, 28] on span "Delete job" at bounding box center [912, 28] width 41 height 12
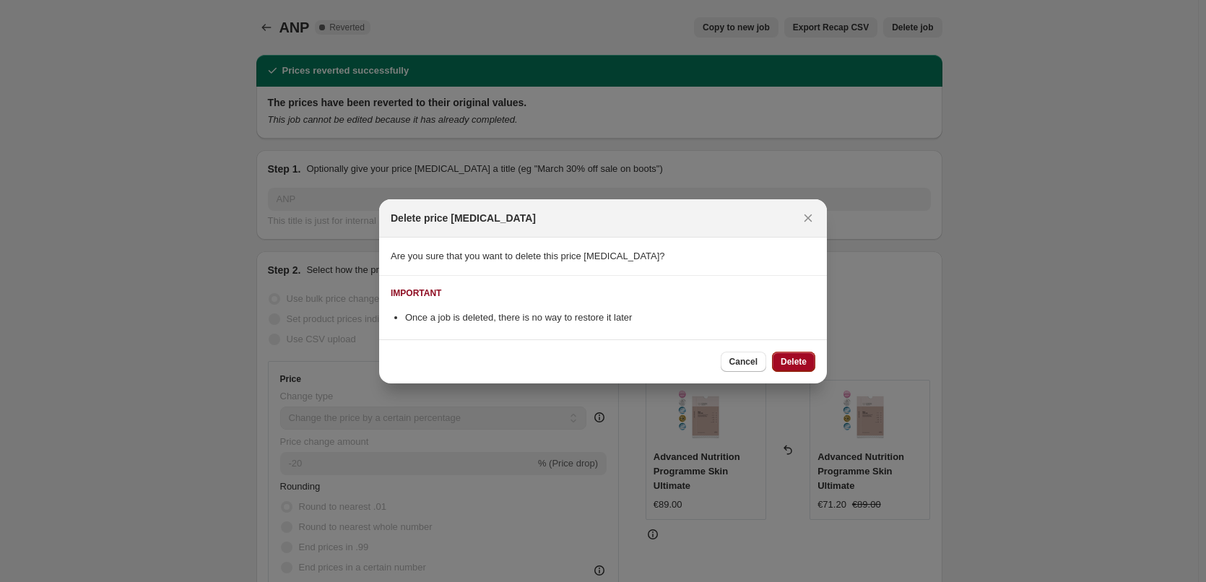
click at [805, 358] on span "Delete" at bounding box center [793, 362] width 26 height 12
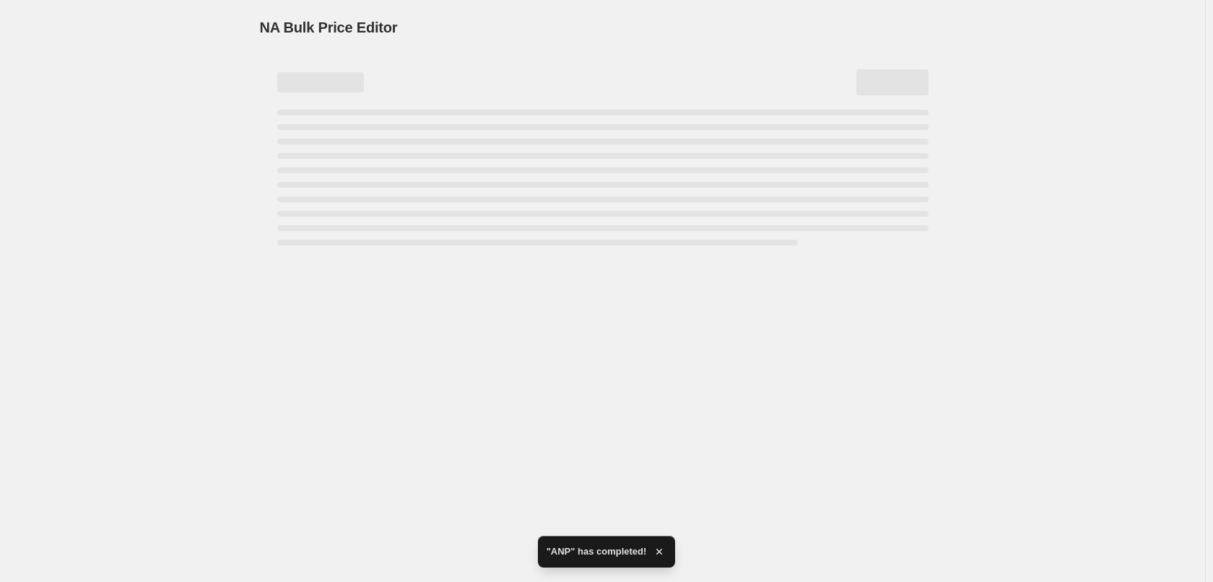
click at [605, 463] on div "NA Bulk Price Editor. This page is ready NA Bulk Price Editor" at bounding box center [602, 291] width 1205 height 582
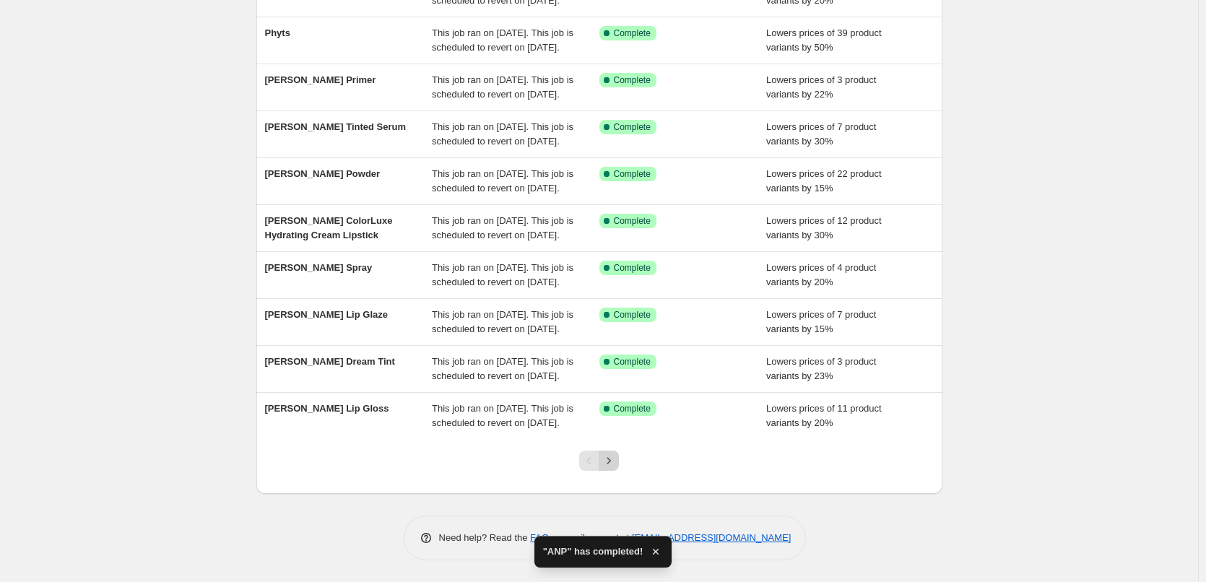
click at [613, 461] on icon "Next" at bounding box center [608, 460] width 14 height 14
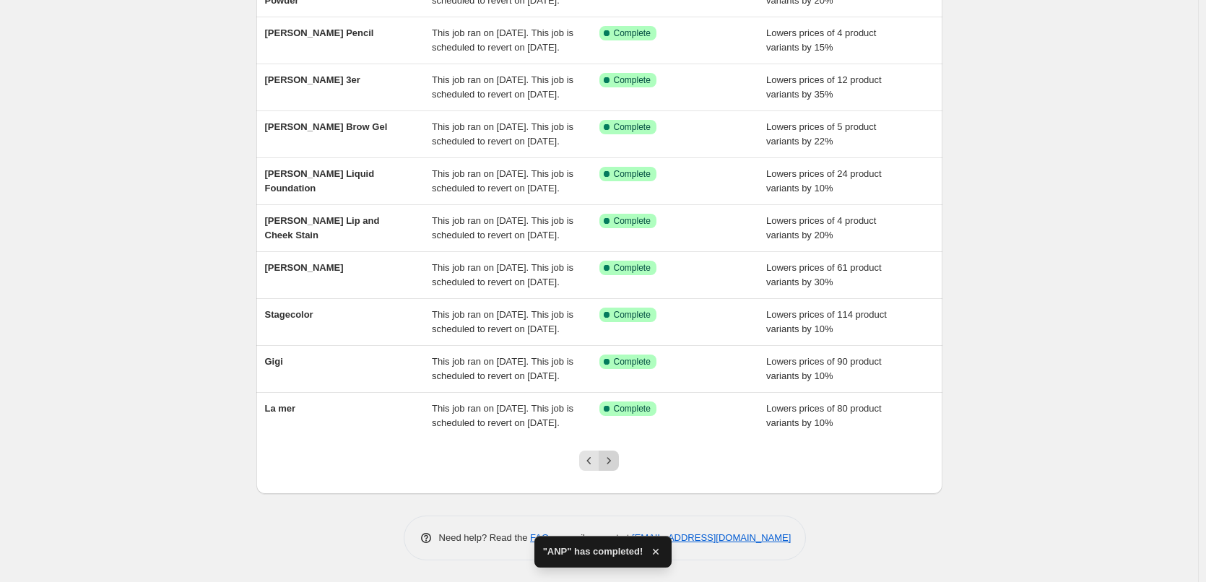
click at [619, 466] on button "Next" at bounding box center [608, 460] width 20 height 20
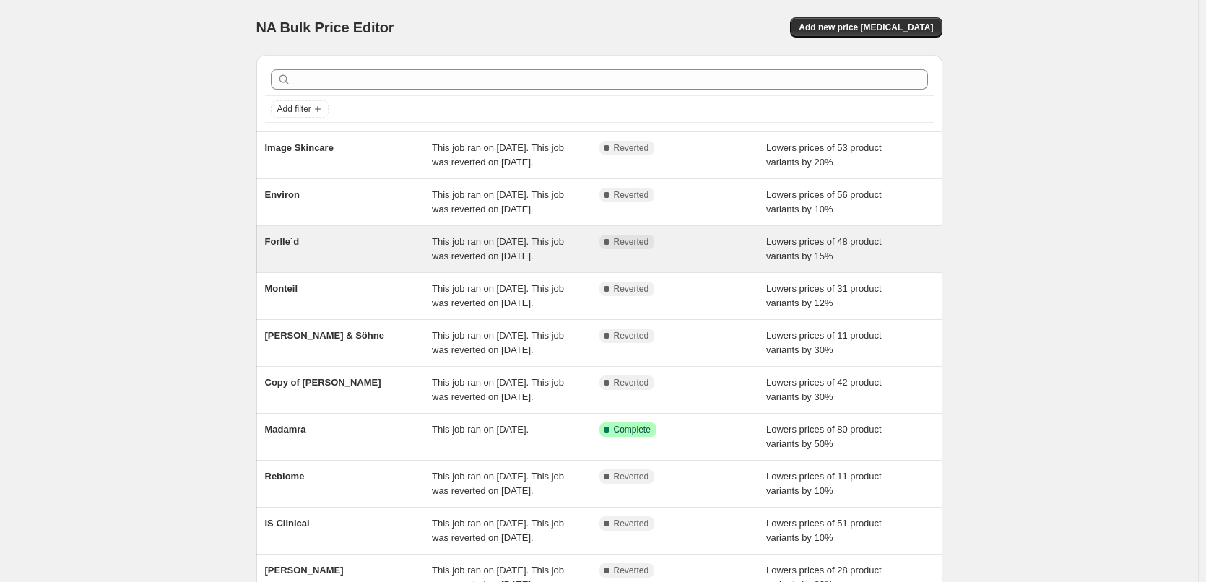
click at [616, 248] on span "Reverted" at bounding box center [631, 242] width 35 height 12
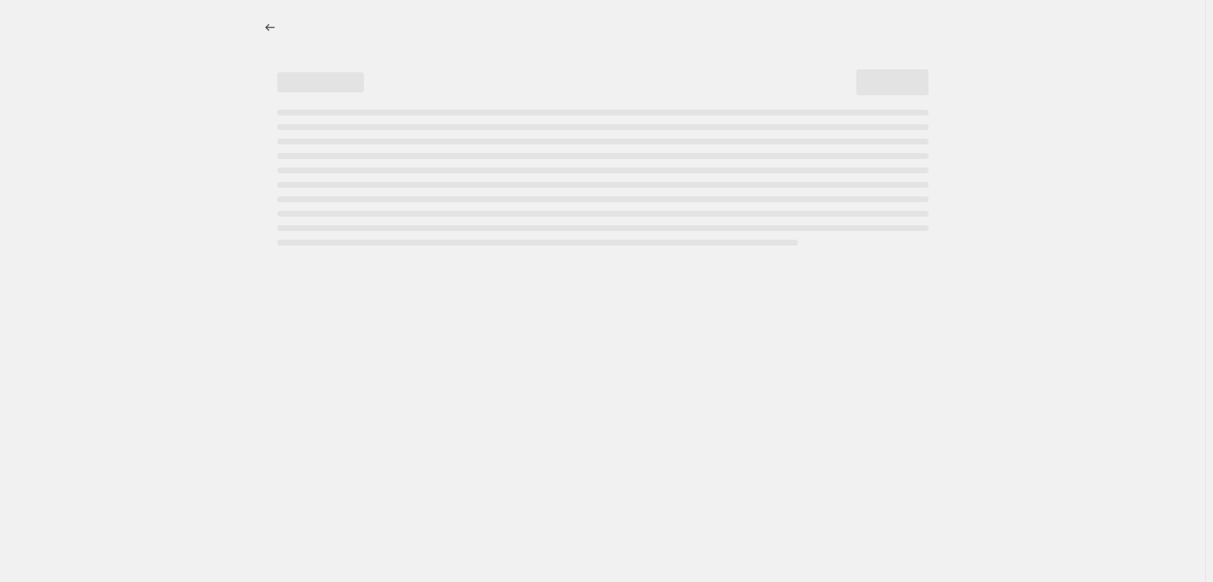
select select "percentage"
select select "remove"
select select "vendor"
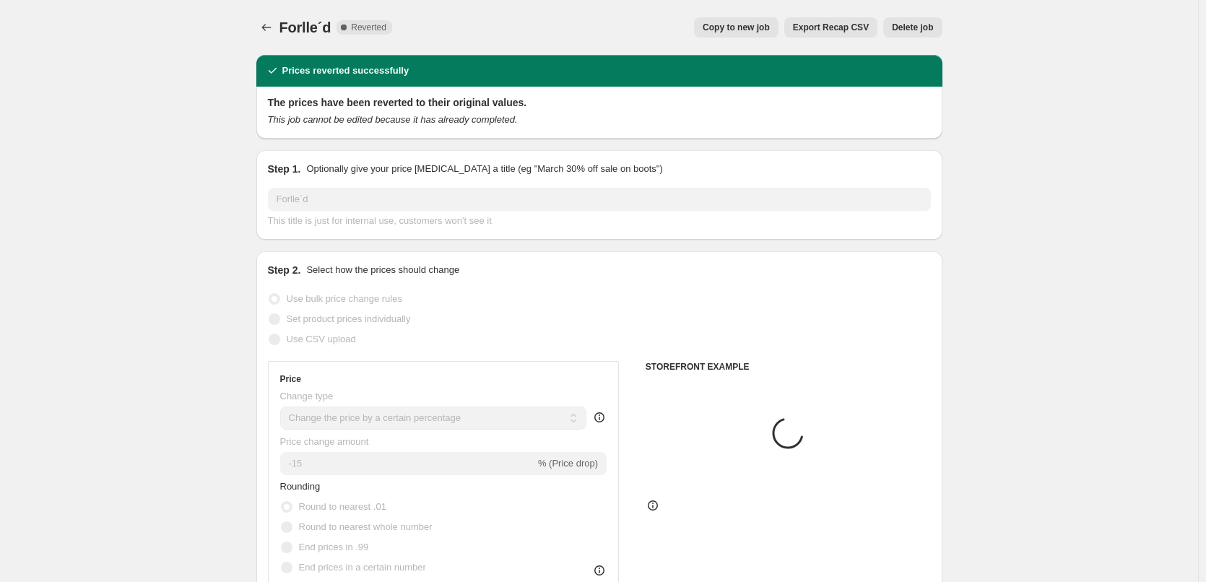
click at [737, 18] on button "Copy to new job" at bounding box center [736, 27] width 84 height 20
select select "percentage"
select select "remove"
select select "vendor"
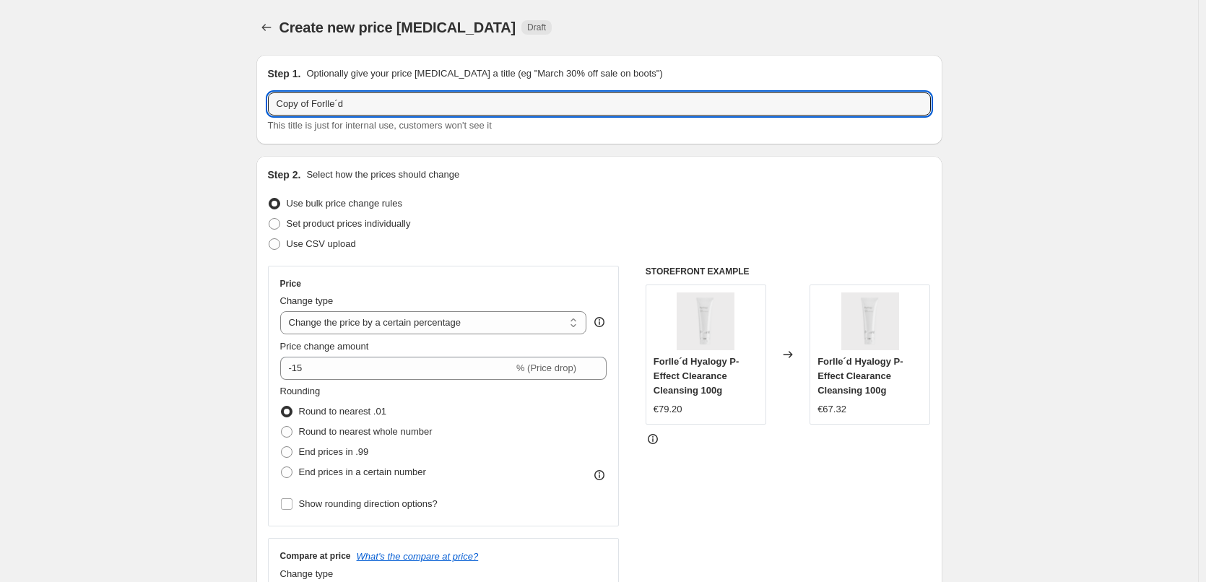
drag, startPoint x: 312, startPoint y: 106, endPoint x: 107, endPoint y: 77, distance: 207.1
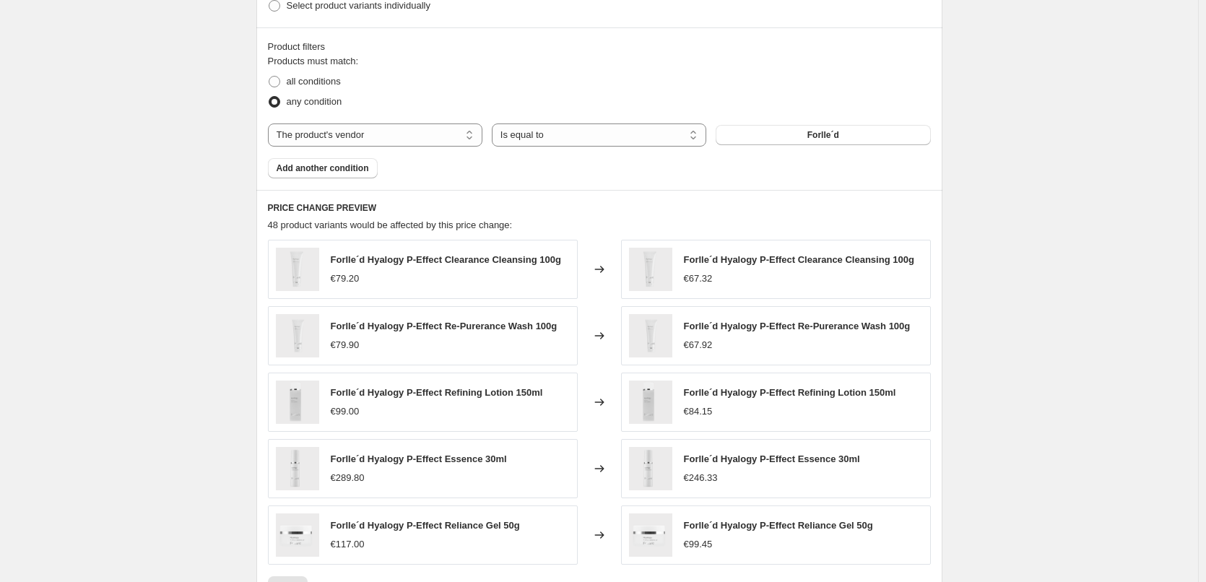
scroll to position [1024, 0]
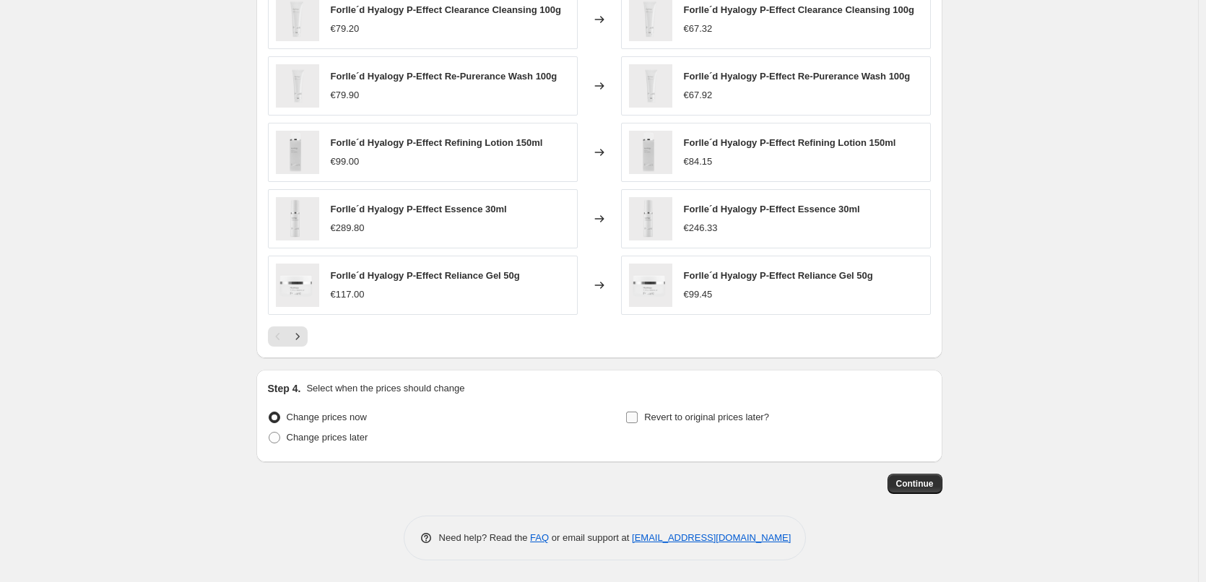
type input "Forlle´d"
click at [643, 421] on label "Revert to original prices later?" at bounding box center [697, 417] width 144 height 20
click at [637, 421] on input "Revert to original prices later?" at bounding box center [632, 417] width 12 height 12
checkbox input "true"
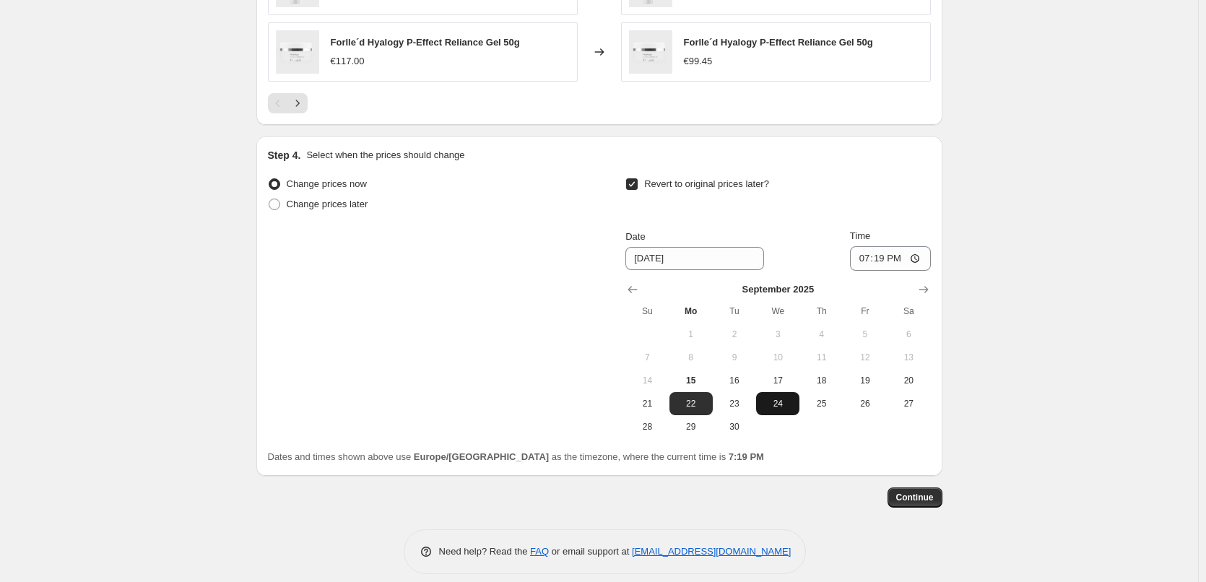
scroll to position [1271, 0]
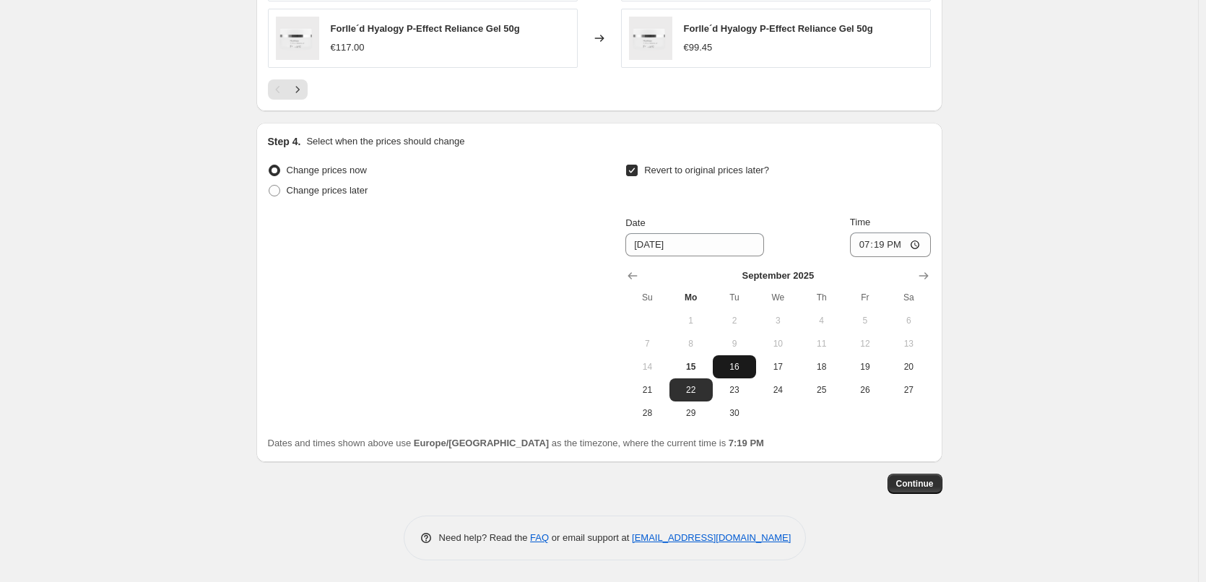
click at [748, 369] on span "16" at bounding box center [734, 367] width 32 height 12
type input "[DATE]"
click at [864, 246] on input "19:19" at bounding box center [890, 244] width 81 height 25
click at [922, 247] on input "15:00" at bounding box center [890, 244] width 81 height 25
type input "03:00"
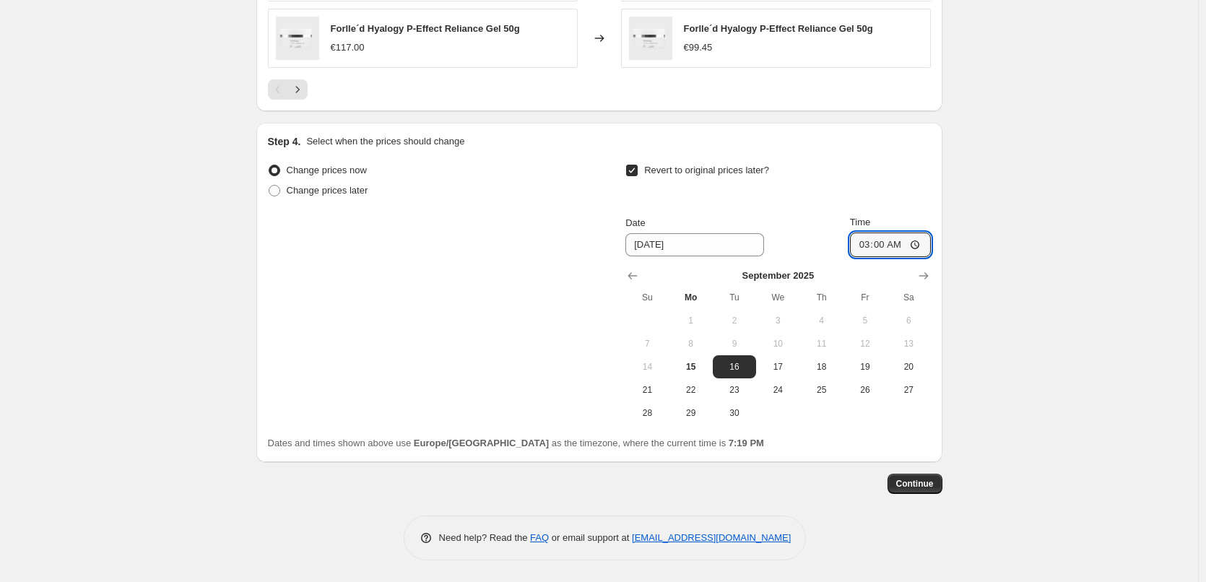
click at [922, 483] on span "Continue" at bounding box center [915, 484] width 38 height 12
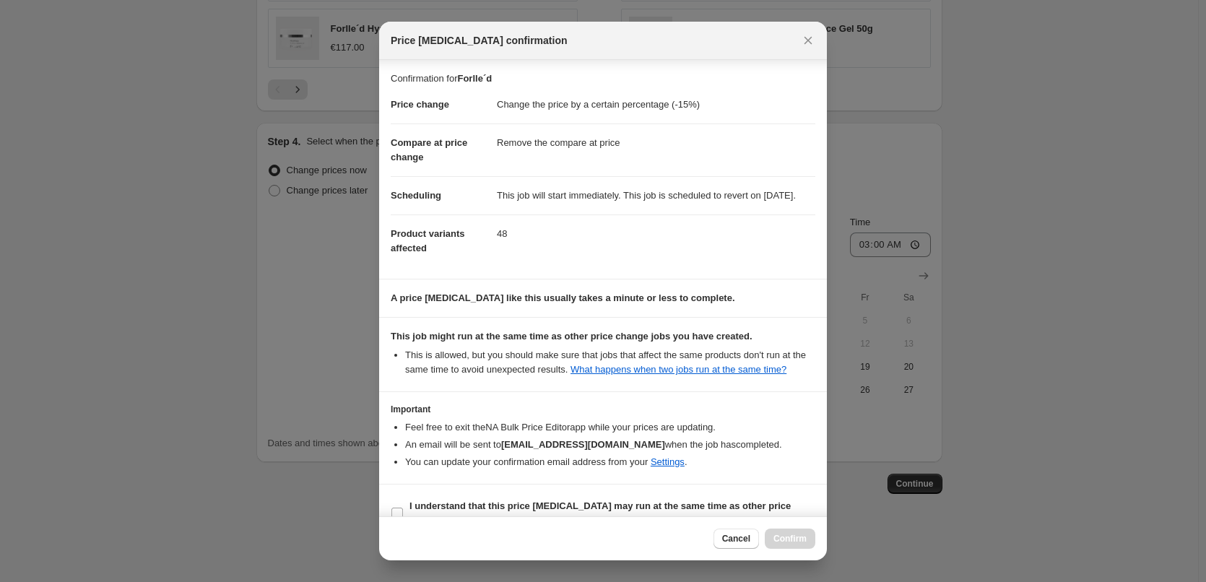
scroll to position [40, 0]
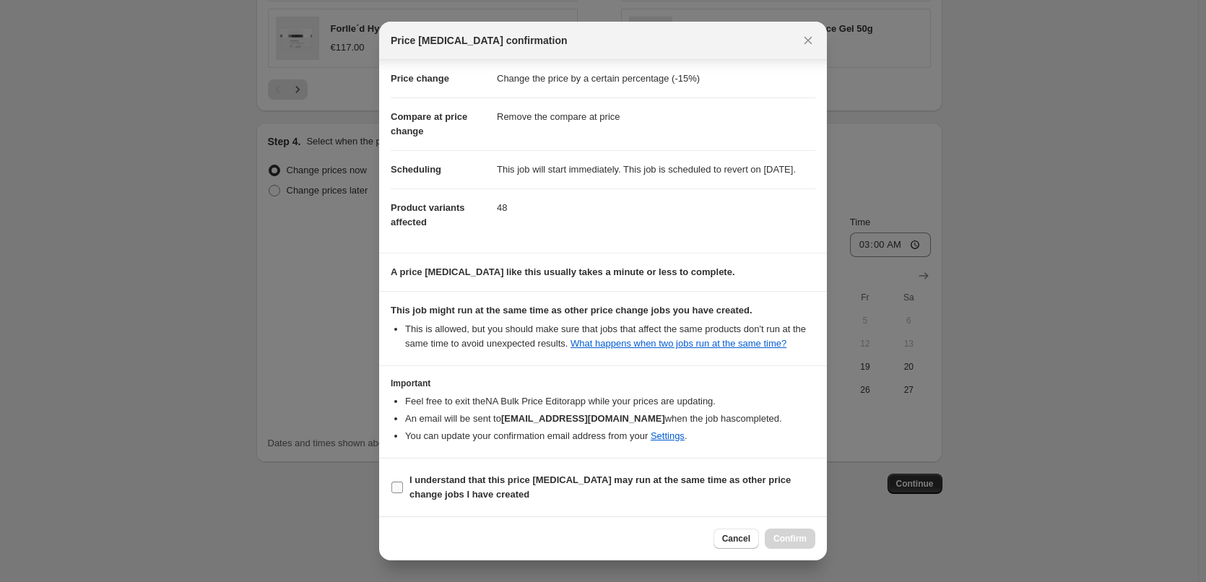
click at [442, 492] on b "I understand that this price [MEDICAL_DATA] may run at the same time as other p…" at bounding box center [599, 486] width 381 height 25
click at [403, 492] on input "I understand that this price [MEDICAL_DATA] may run at the same time as other p…" at bounding box center [397, 487] width 12 height 12
checkbox input "true"
click at [791, 534] on span "Confirm" at bounding box center [789, 539] width 33 height 12
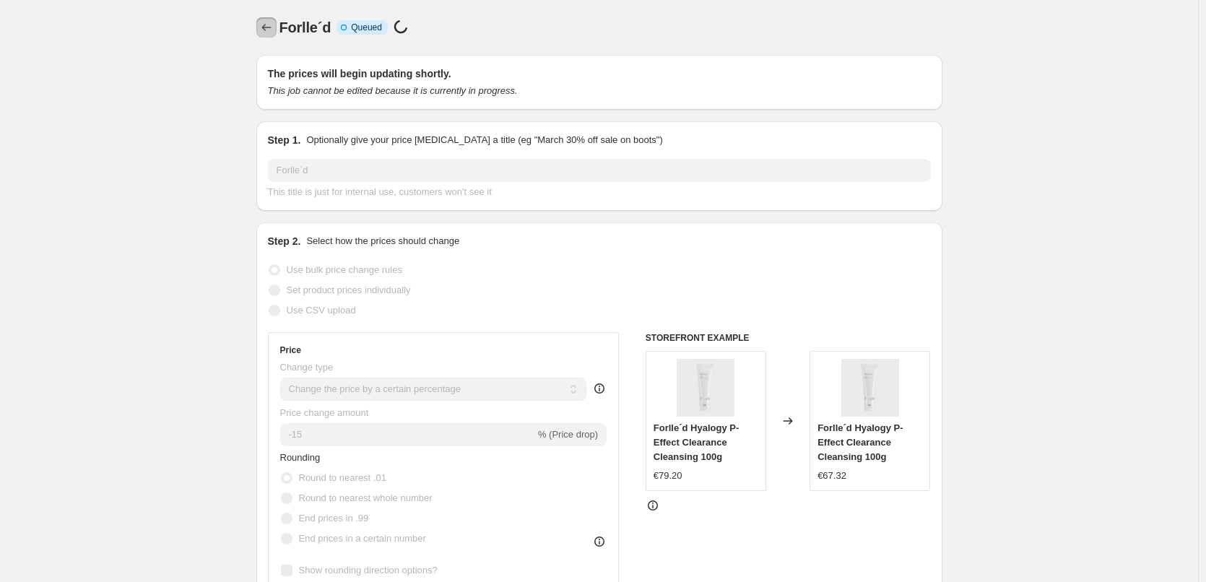
click at [272, 26] on icon "Price change jobs" at bounding box center [266, 27] width 14 height 14
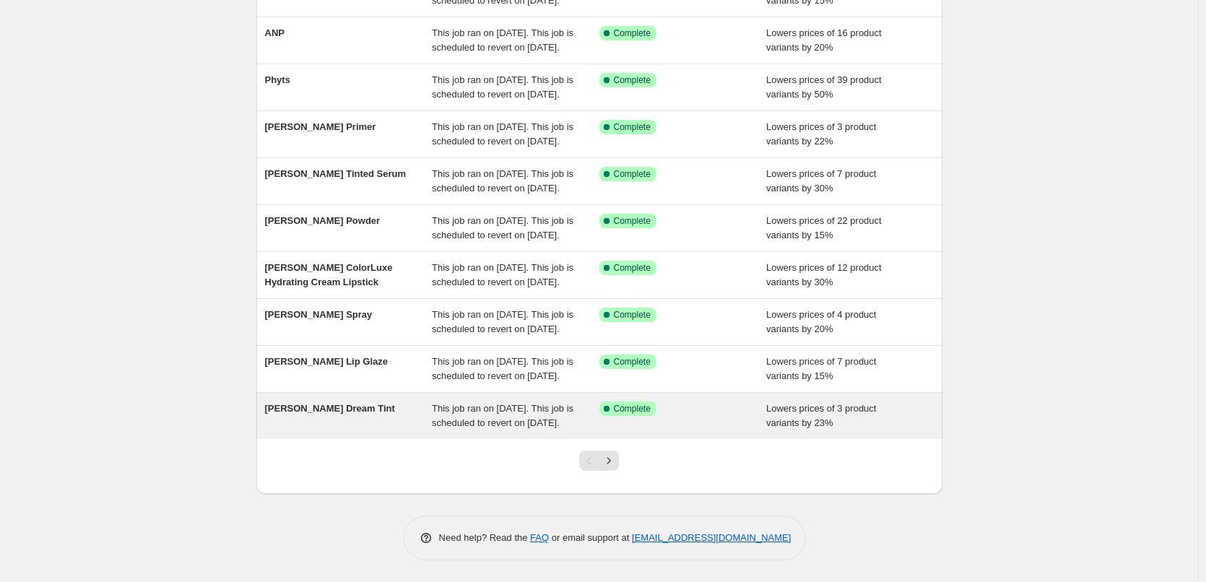
scroll to position [306, 0]
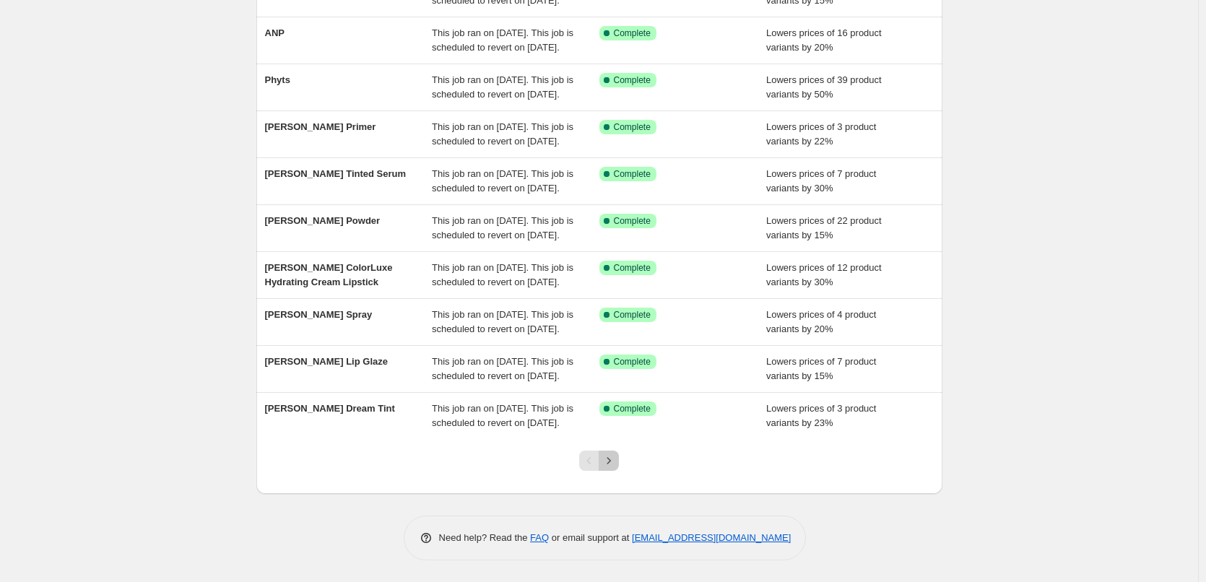
click at [614, 468] on button "Next" at bounding box center [608, 460] width 20 height 20
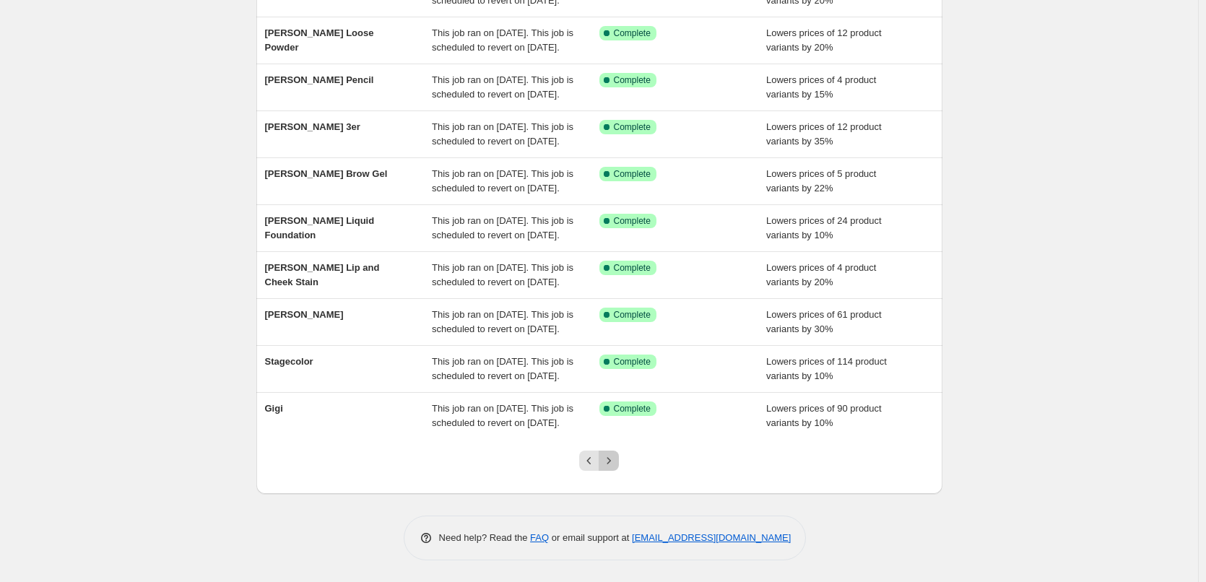
click at [614, 464] on icon "Next" at bounding box center [608, 460] width 14 height 14
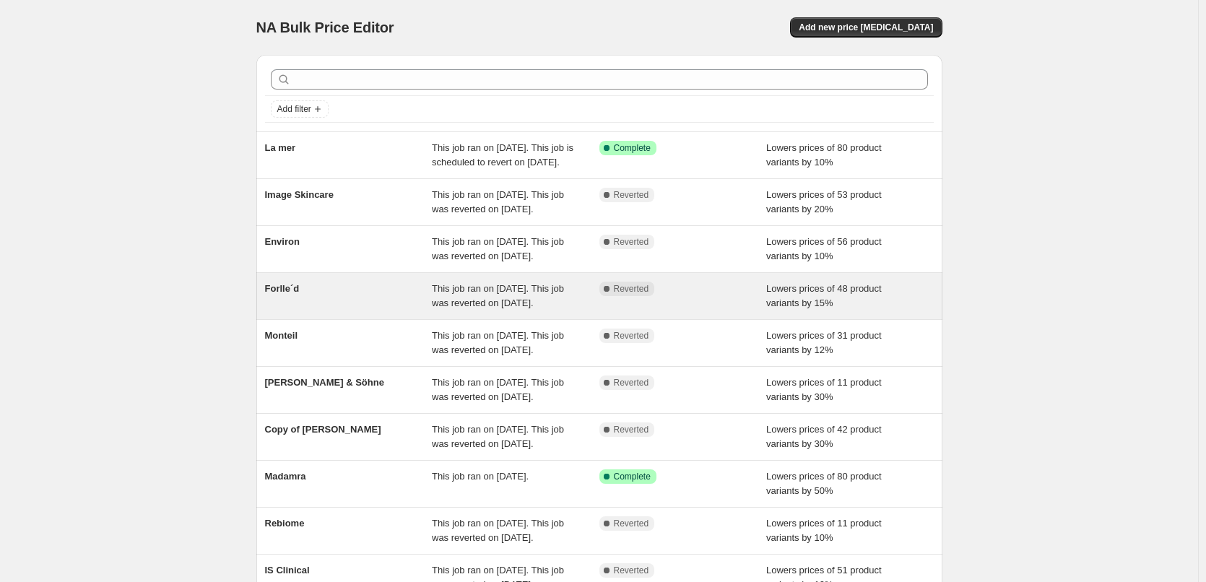
click at [598, 310] on div "This job ran on [DATE]. This job was reverted on [DATE]." at bounding box center [515, 296] width 167 height 29
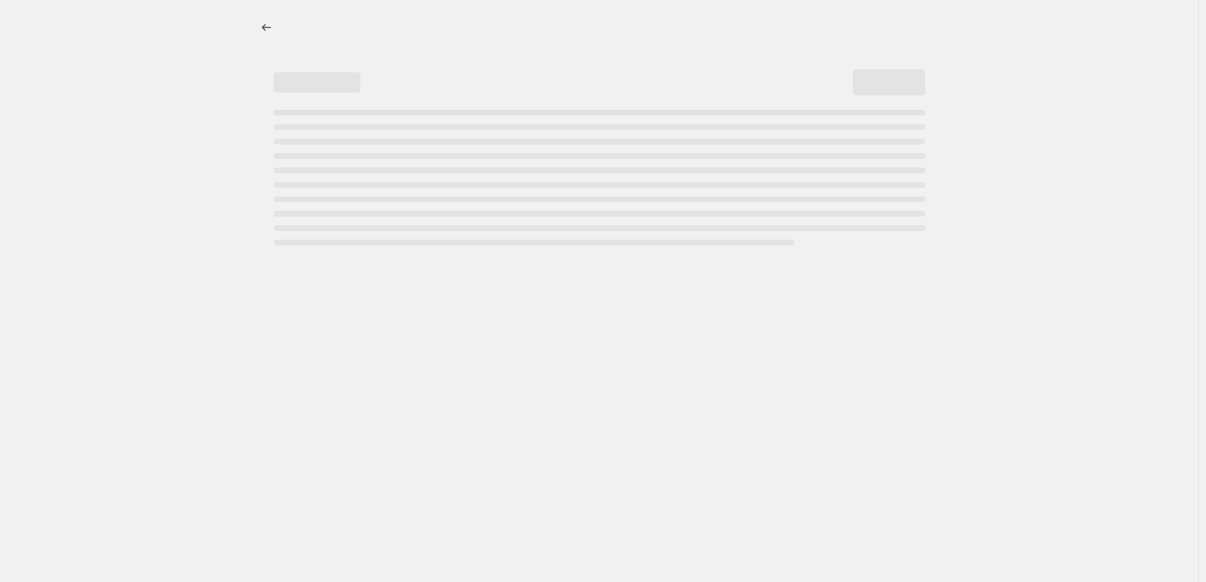
select select "percentage"
select select "remove"
select select "vendor"
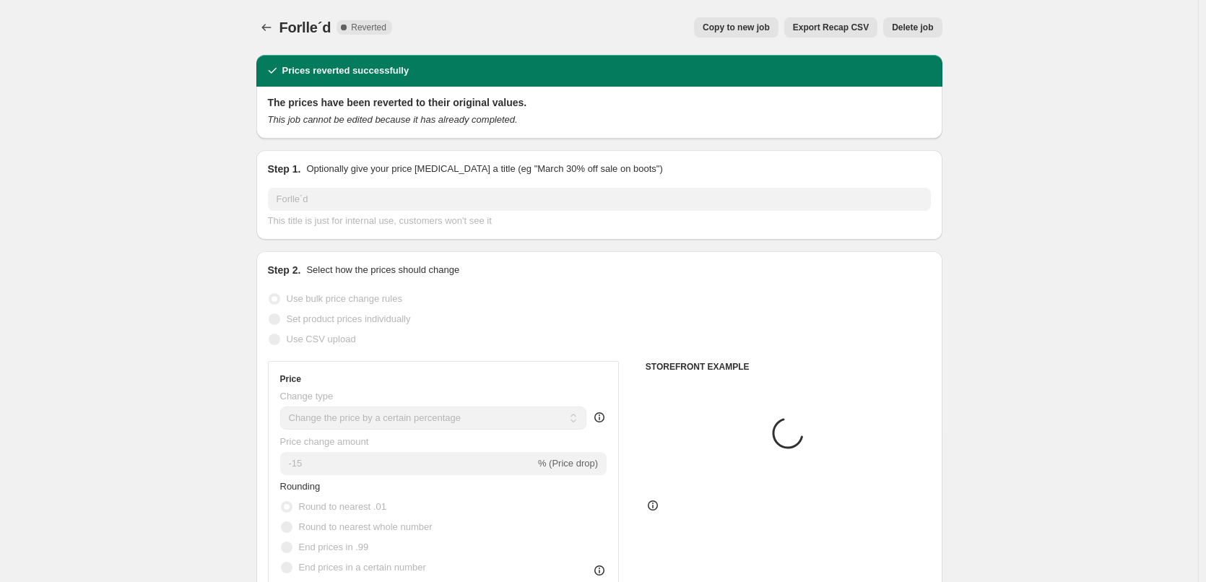
click at [905, 29] on span "Delete job" at bounding box center [912, 28] width 41 height 12
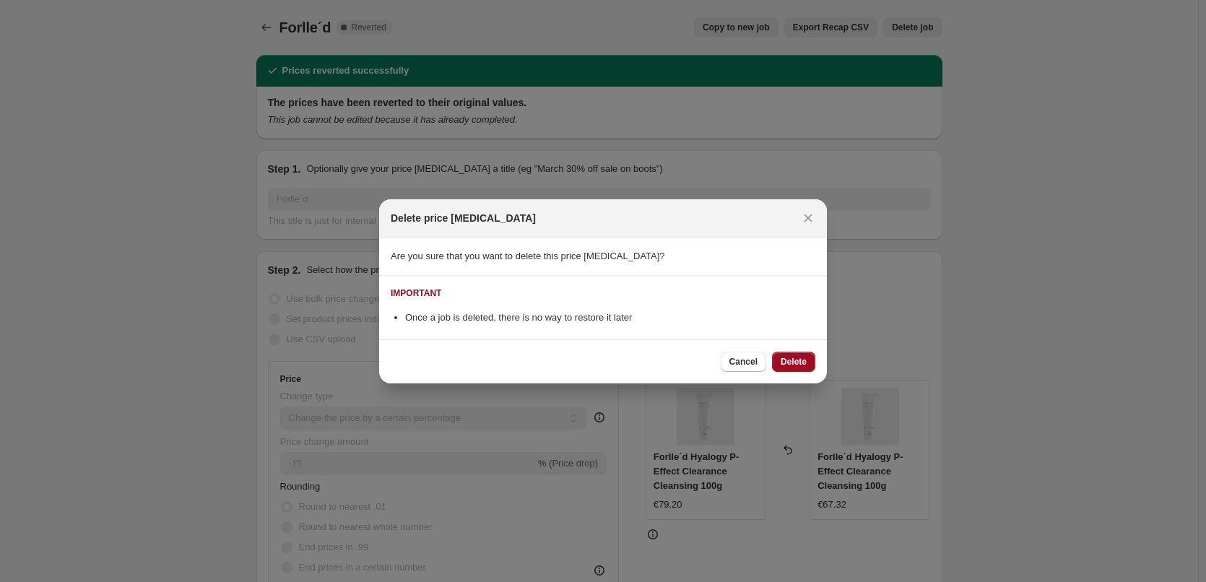
click at [797, 364] on span "Delete" at bounding box center [793, 362] width 26 height 12
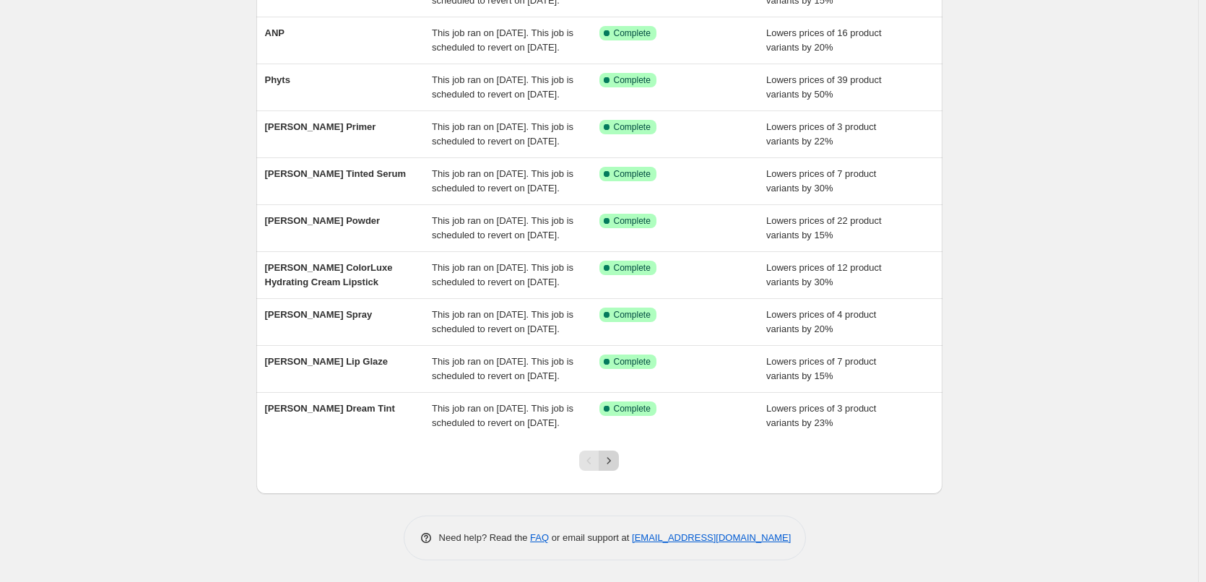
click at [607, 467] on button "Next" at bounding box center [608, 460] width 20 height 20
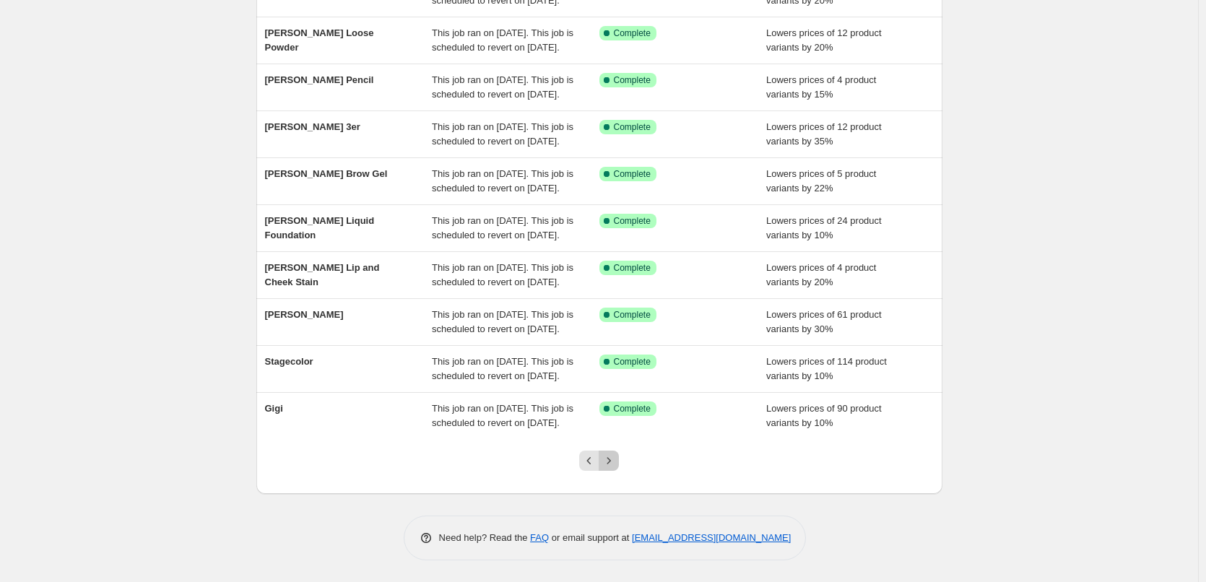
click at [616, 460] on icon "Next" at bounding box center [608, 460] width 14 height 14
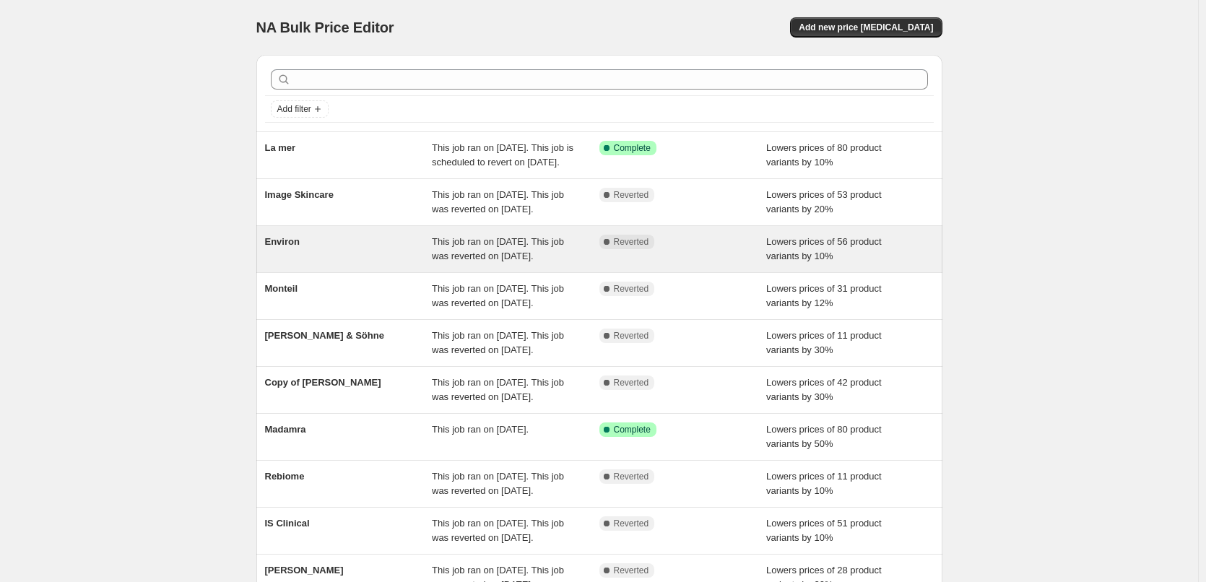
click at [568, 263] on div "This job ran on [DATE]. This job was reverted on [DATE]." at bounding box center [515, 249] width 167 height 29
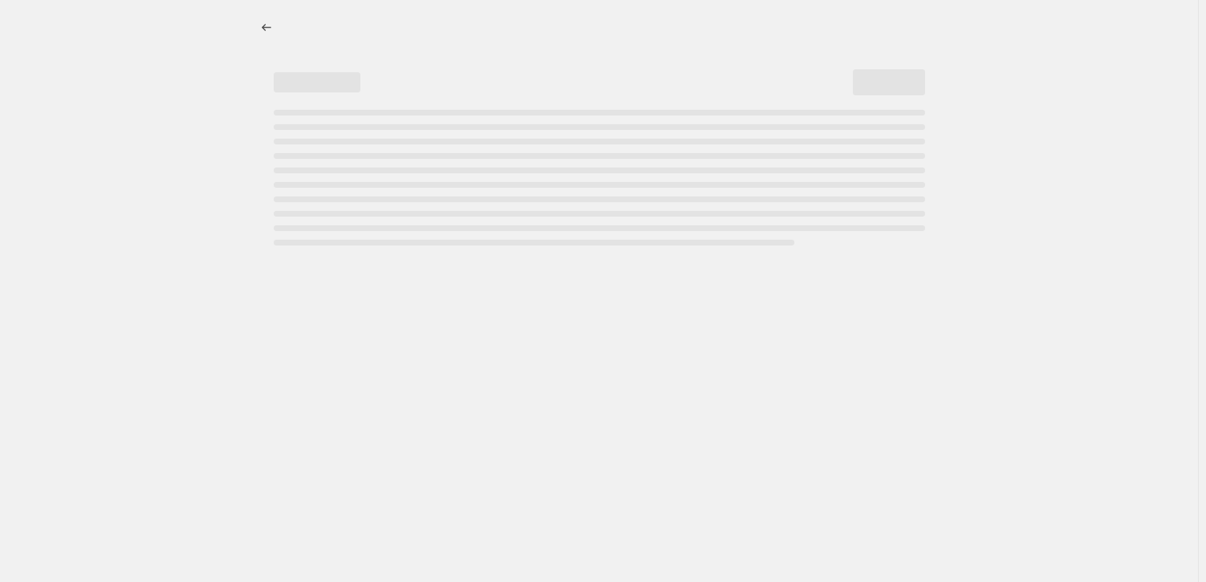
select select "percentage"
select select "vendor"
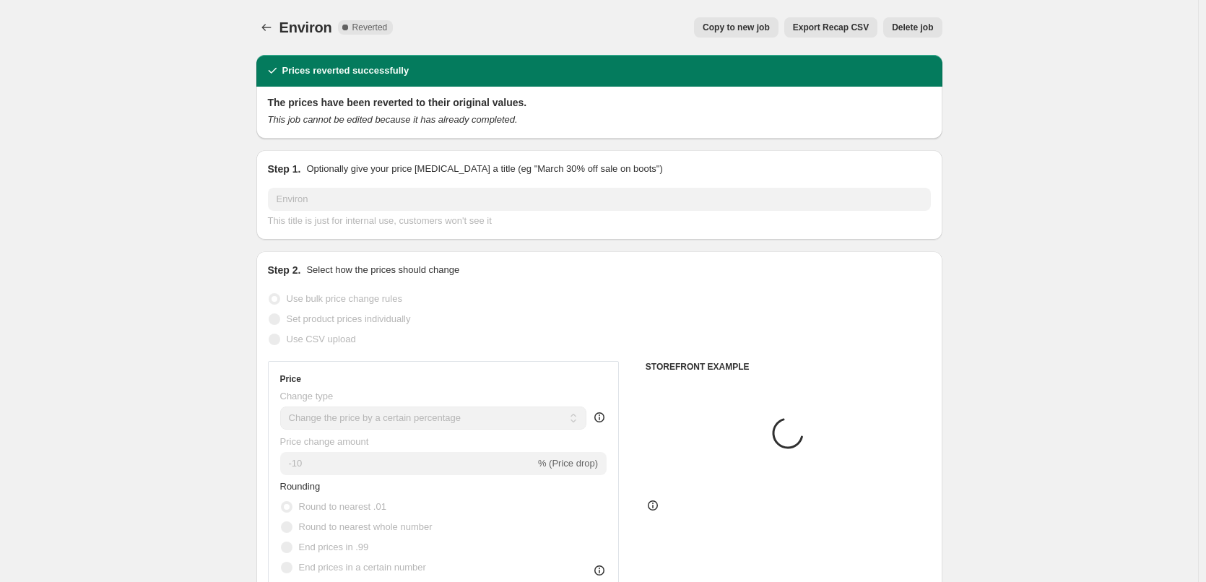
click at [728, 30] on span "Copy to new job" at bounding box center [735, 28] width 67 height 12
select select "percentage"
select select "vendor"
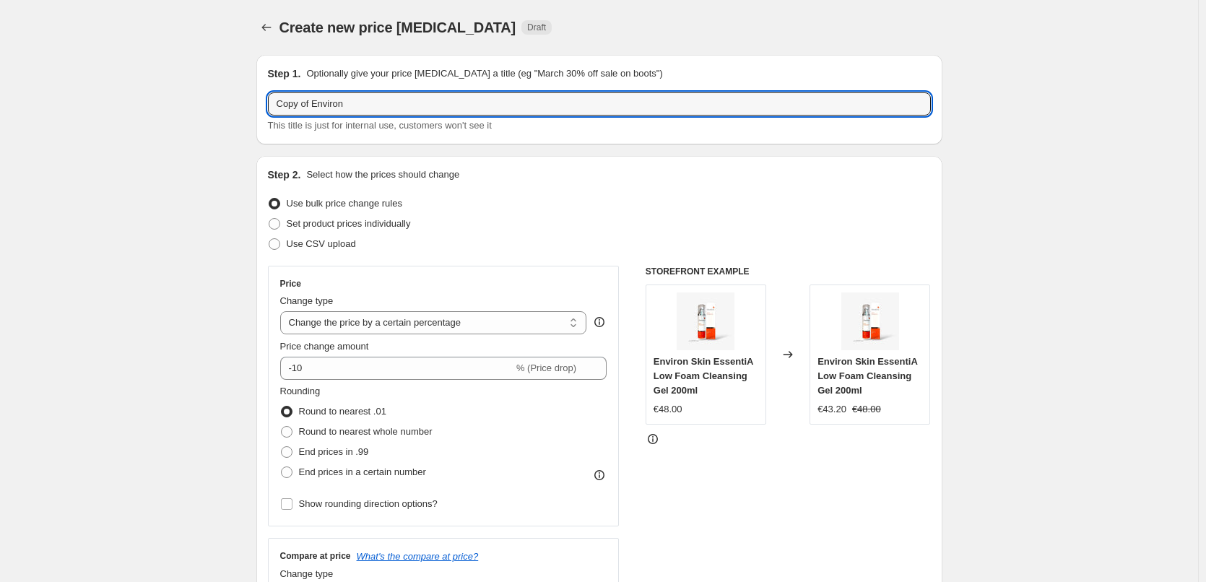
drag, startPoint x: 313, startPoint y: 100, endPoint x: 115, endPoint y: 101, distance: 197.8
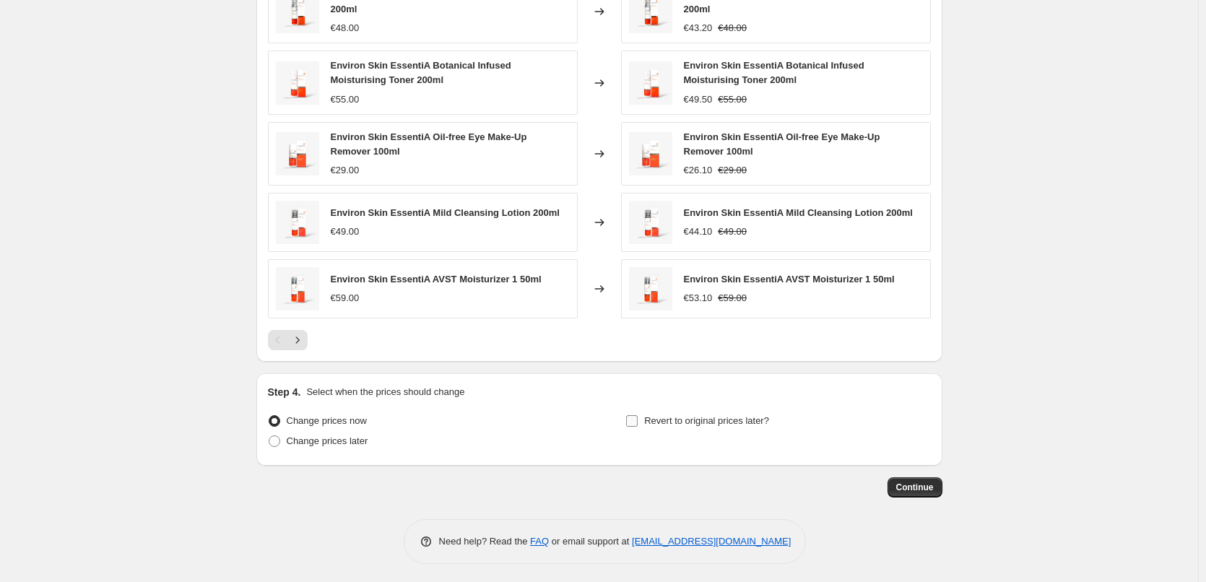
type input "Environ"
click at [679, 411] on label "Revert to original prices later?" at bounding box center [697, 421] width 144 height 20
click at [637, 415] on input "Revert to original prices later?" at bounding box center [632, 421] width 12 height 12
checkbox input "true"
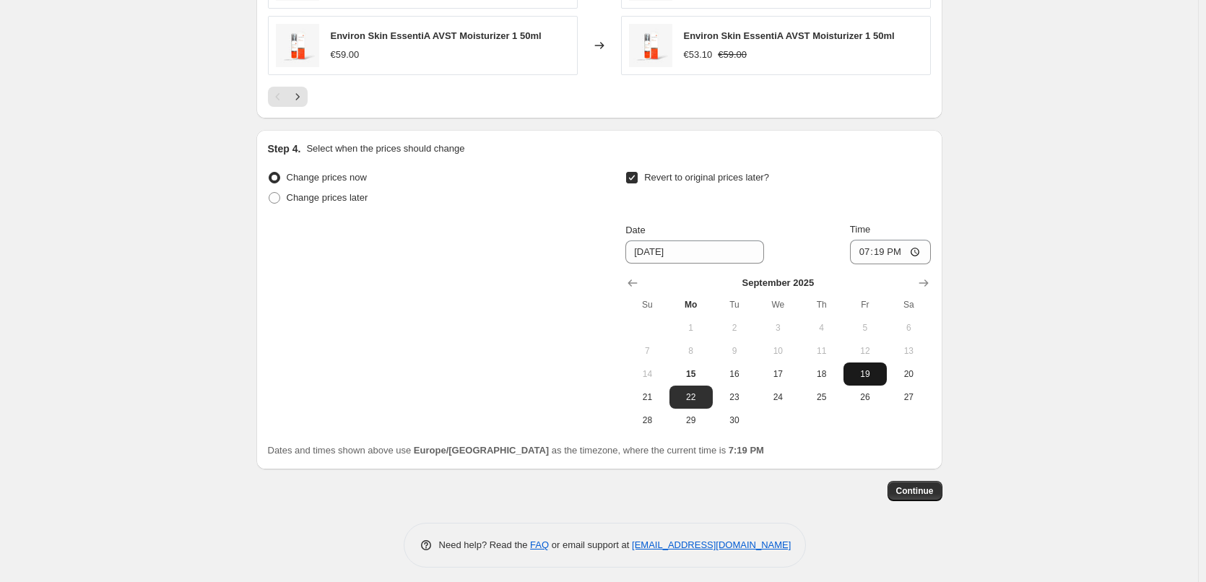
scroll to position [1281, 0]
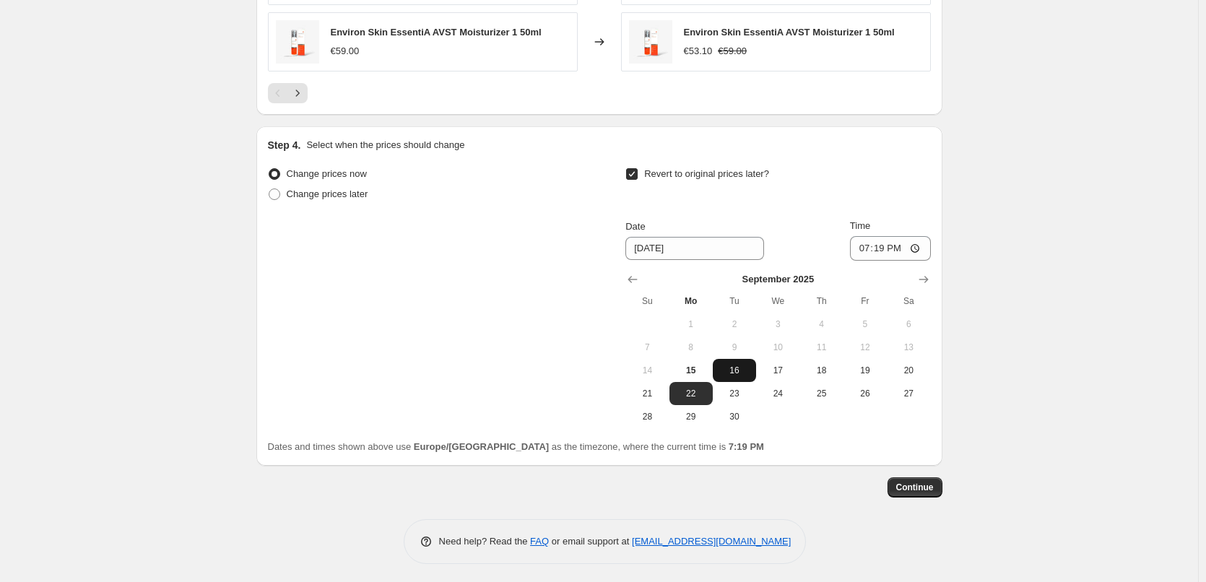
click at [743, 365] on span "16" at bounding box center [734, 371] width 32 height 12
type input "[DATE]"
click at [868, 248] on input "19:19" at bounding box center [890, 248] width 81 height 25
click at [923, 244] on input "15:00" at bounding box center [890, 248] width 81 height 25
type input "03:00"
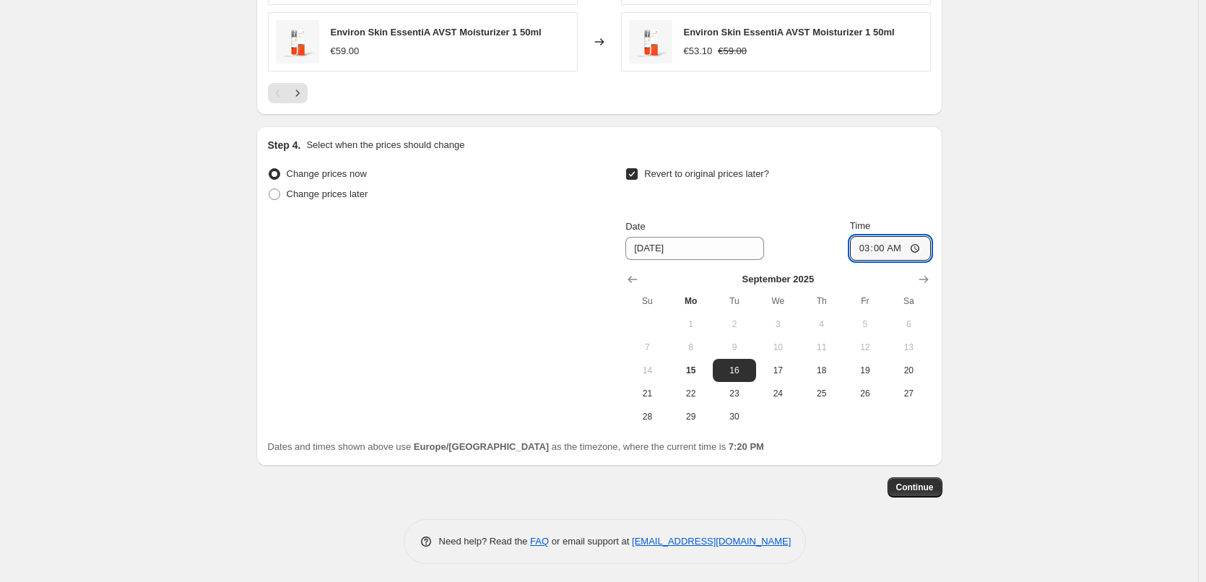
click at [925, 484] on span "Continue" at bounding box center [915, 487] width 38 height 12
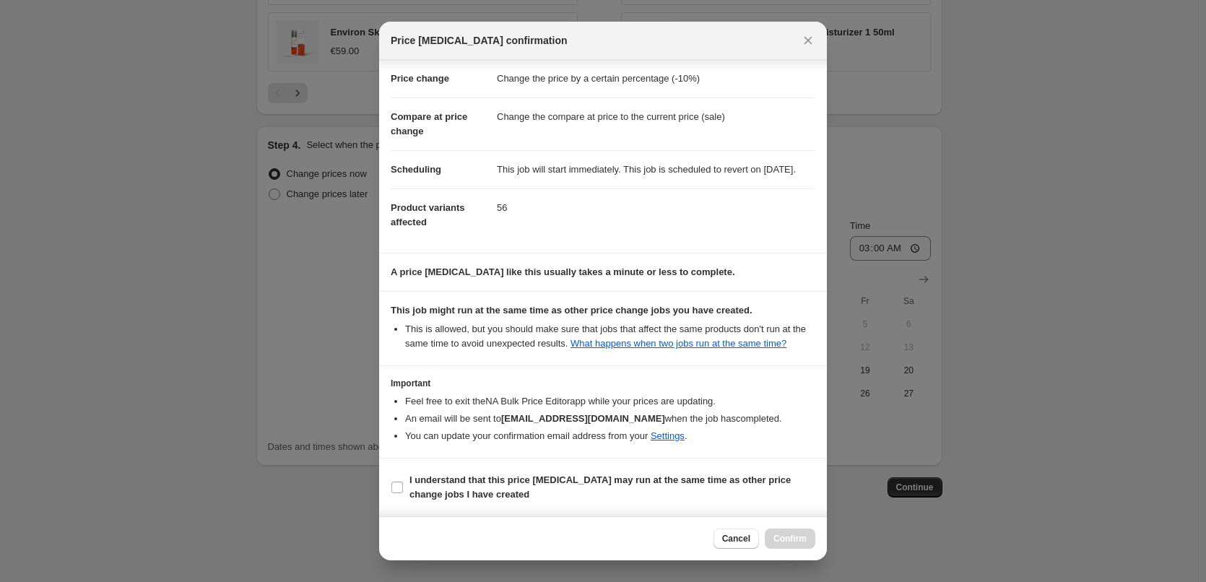
scroll to position [40, 0]
click at [435, 494] on b "I understand that this price [MEDICAL_DATA] may run at the same time as other p…" at bounding box center [599, 486] width 381 height 25
click at [403, 493] on input "I understand that this price [MEDICAL_DATA] may run at the same time as other p…" at bounding box center [397, 487] width 12 height 12
checkbox input "true"
click at [788, 539] on span "Confirm" at bounding box center [789, 539] width 33 height 12
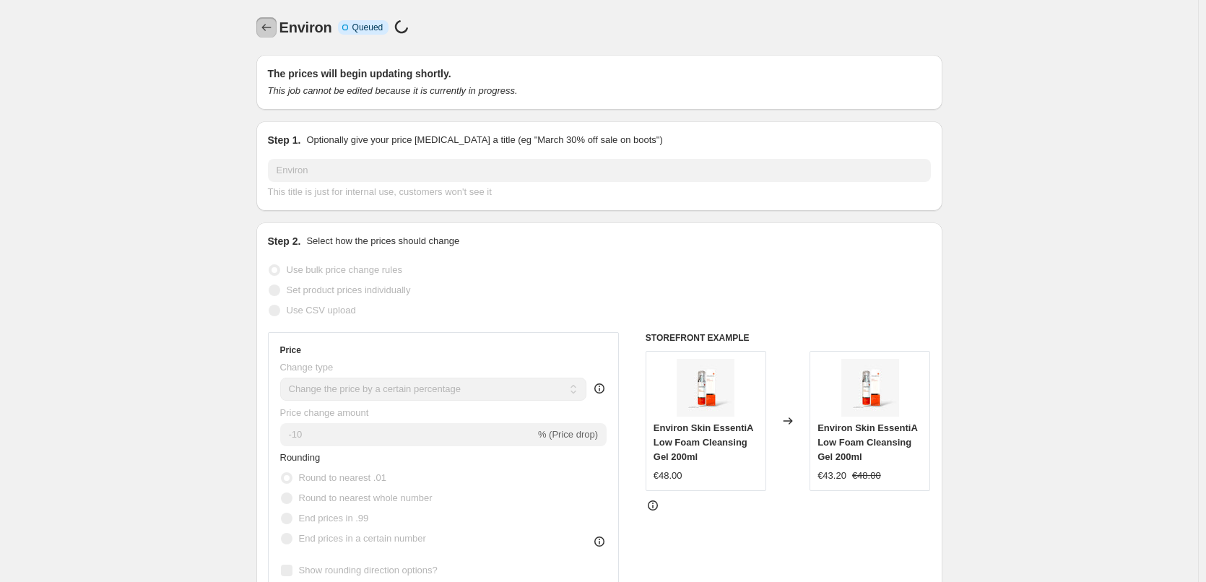
click at [267, 29] on icon "Price change jobs" at bounding box center [266, 27] width 14 height 14
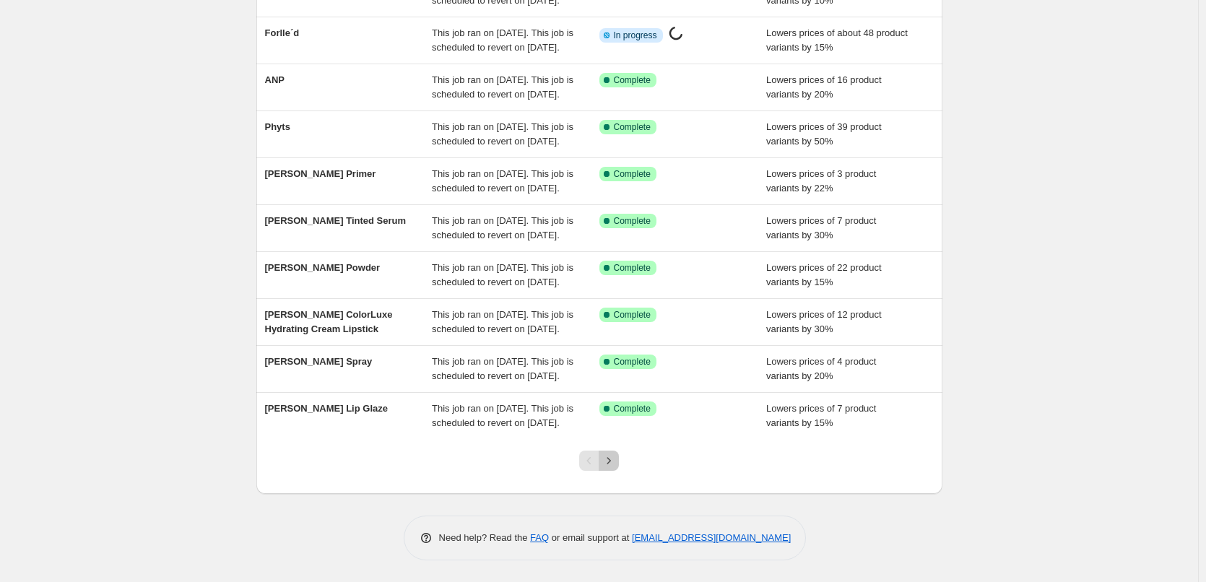
click at [616, 458] on icon "Next" at bounding box center [608, 460] width 14 height 14
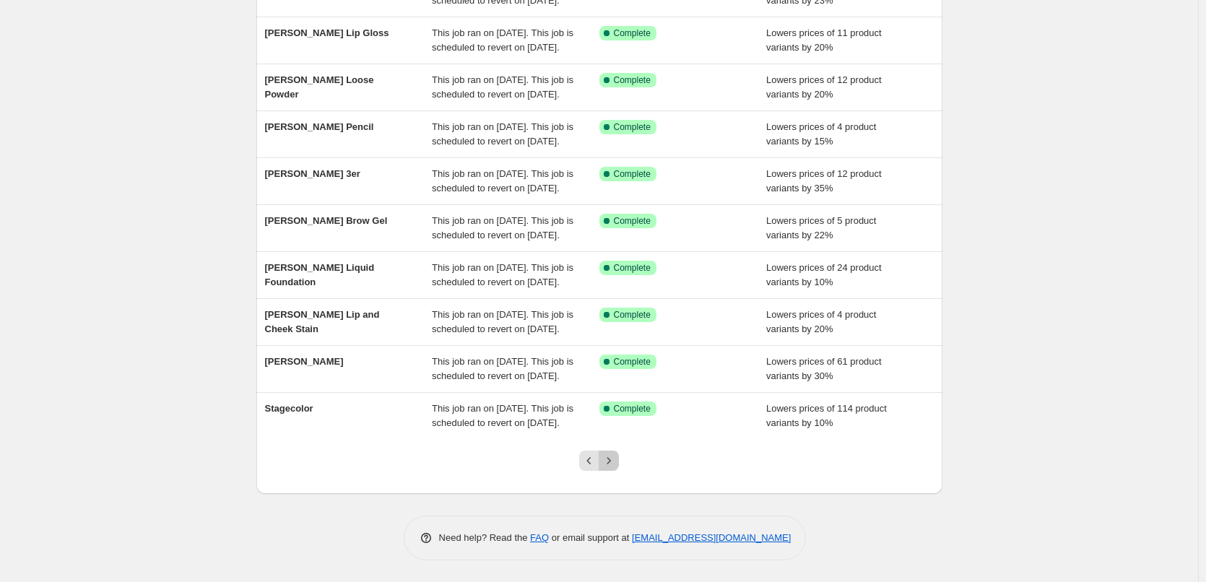
click at [606, 458] on icon "Next" at bounding box center [608, 460] width 14 height 14
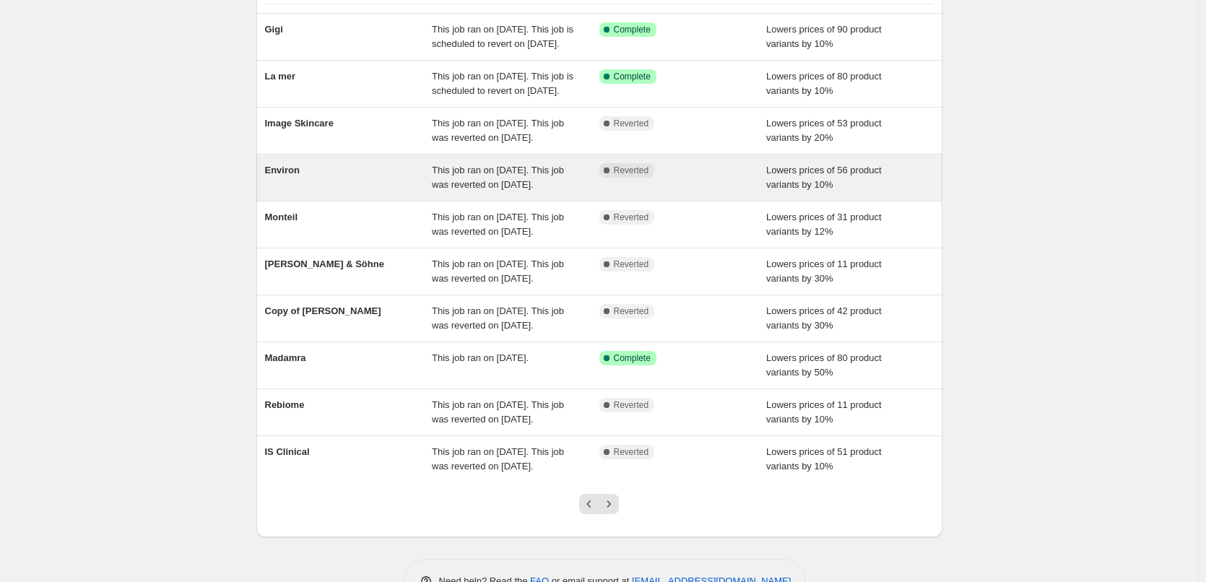
click at [492, 190] on span "This job ran on [DATE]. This job was reverted on [DATE]." at bounding box center [498, 177] width 132 height 25
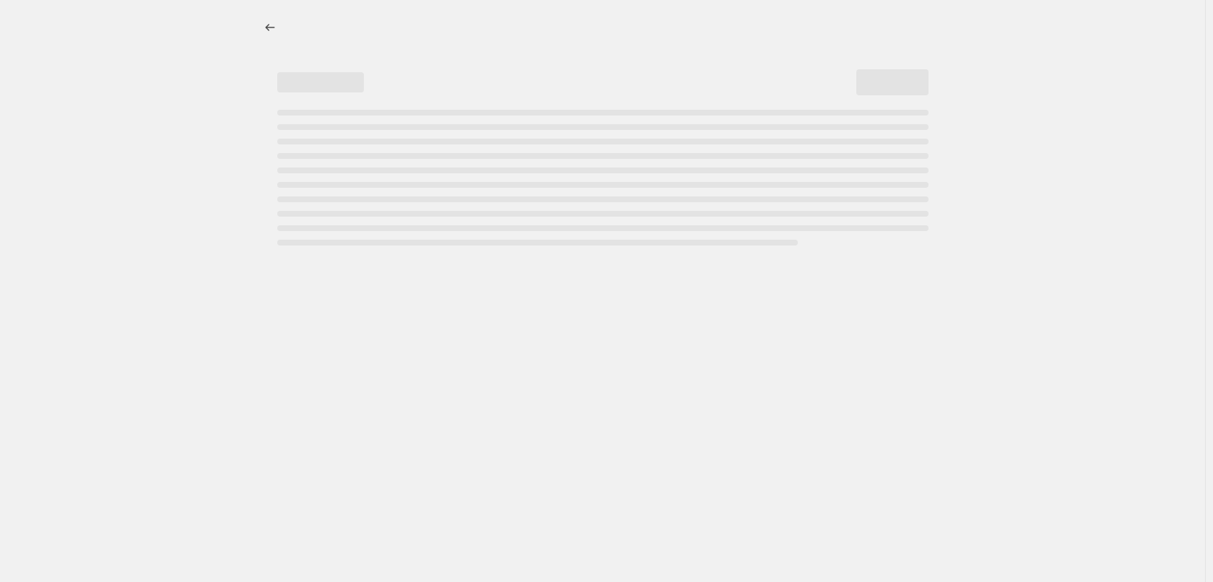
select select "percentage"
select select "vendor"
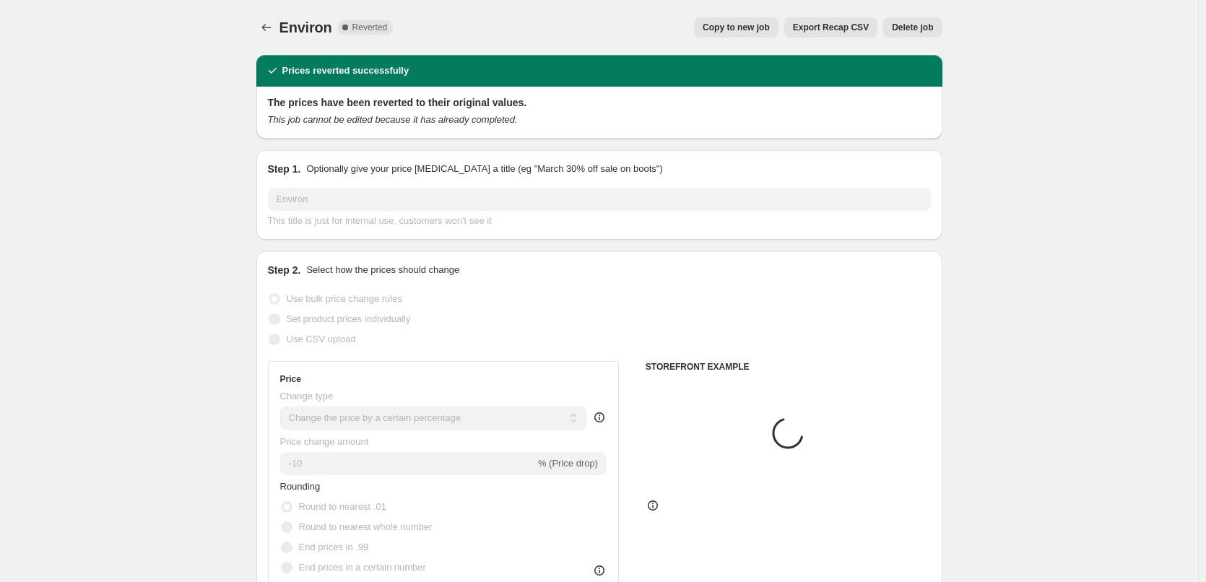
click at [901, 23] on span "Delete job" at bounding box center [912, 28] width 41 height 12
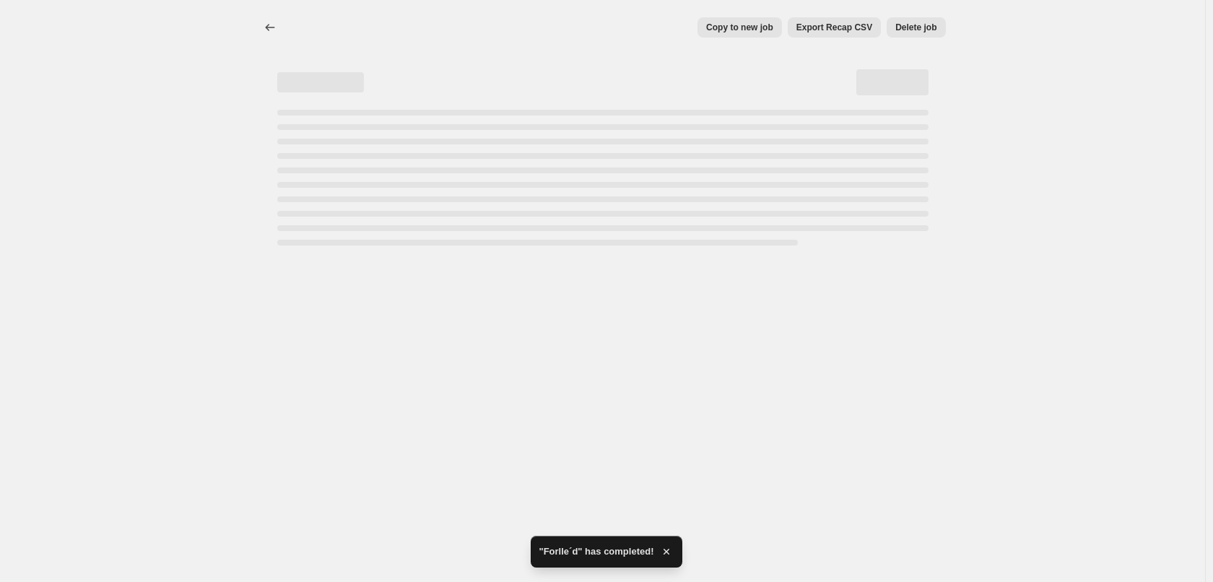
select select "percentage"
select select "vendor"
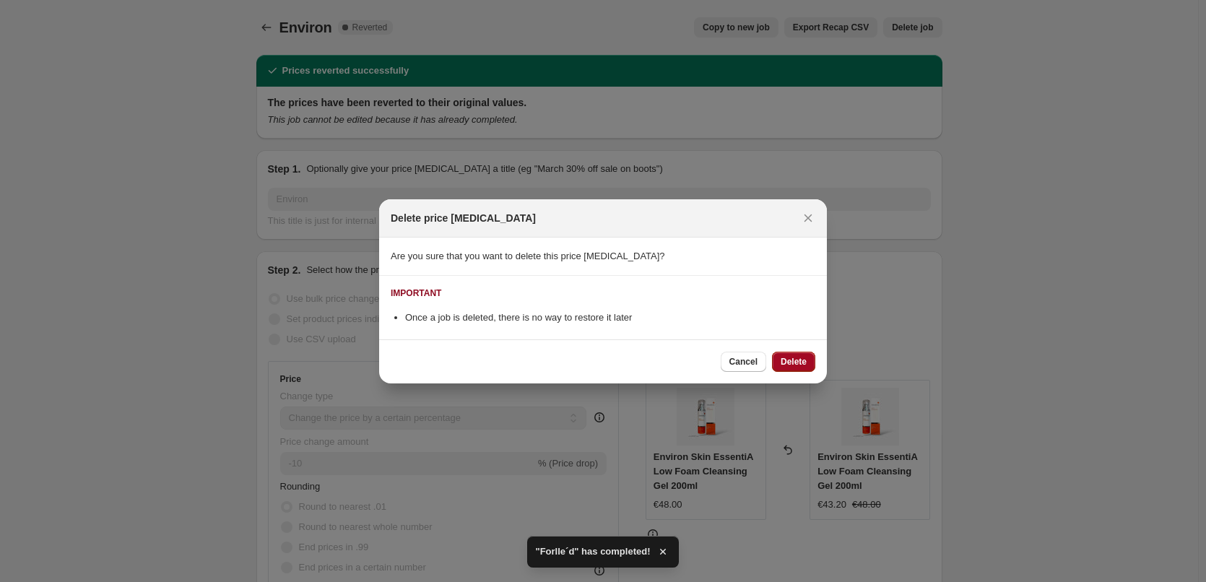
click at [801, 359] on span "Delete" at bounding box center [793, 362] width 26 height 12
